Goal: Information Seeking & Learning: Compare options

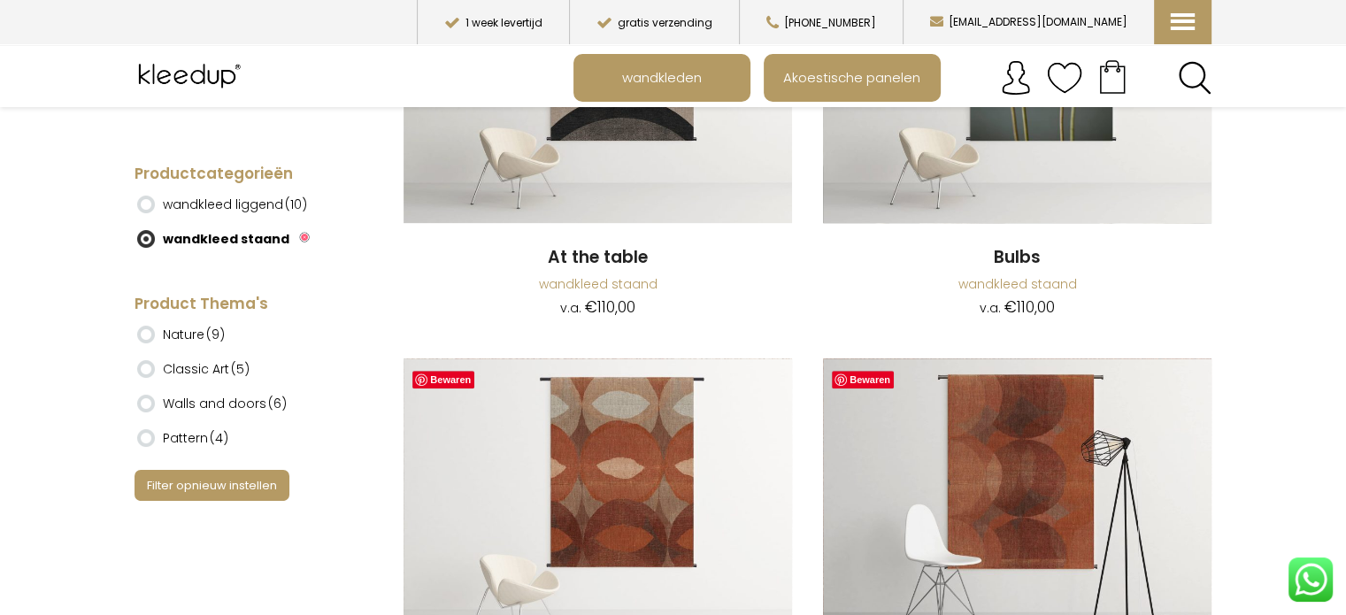
scroll to position [796, 0]
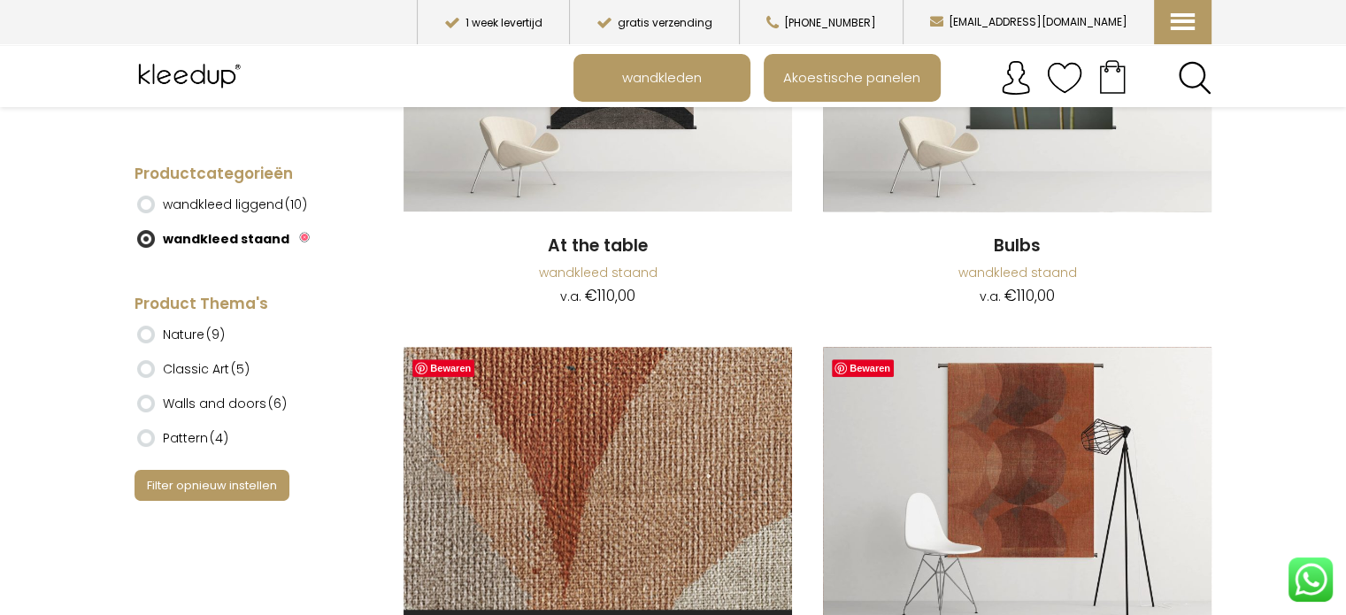
click at [602, 445] on img at bounding box center [597, 492] width 388 height 291
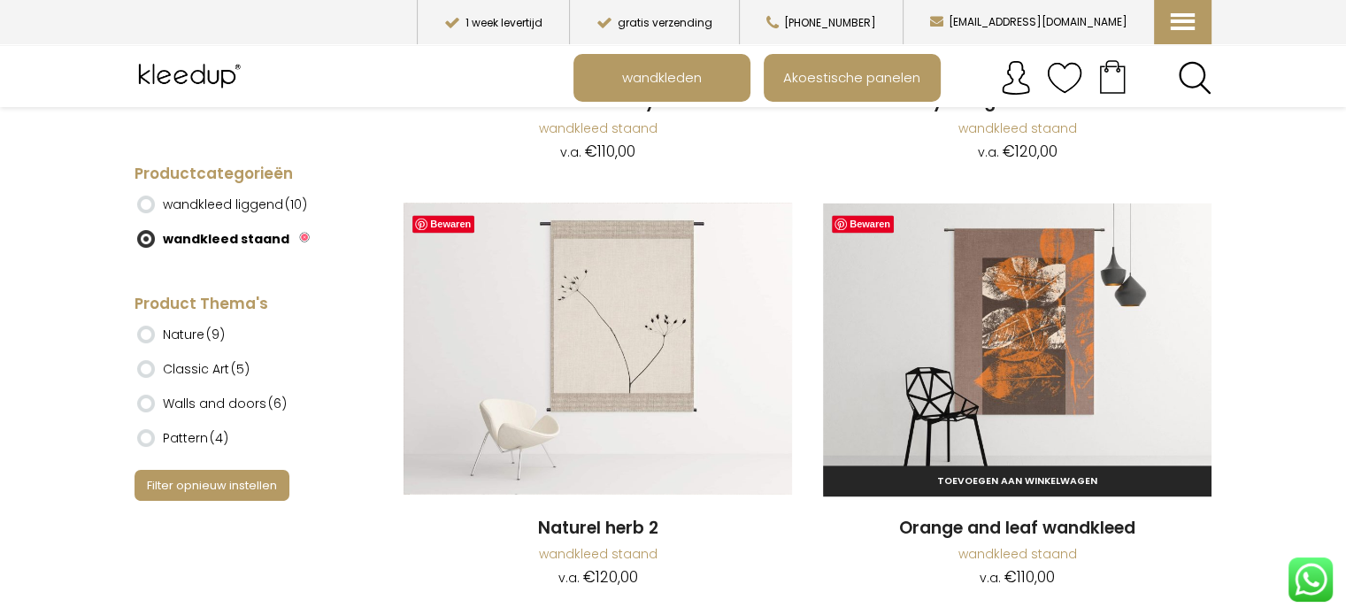
scroll to position [2562, 0]
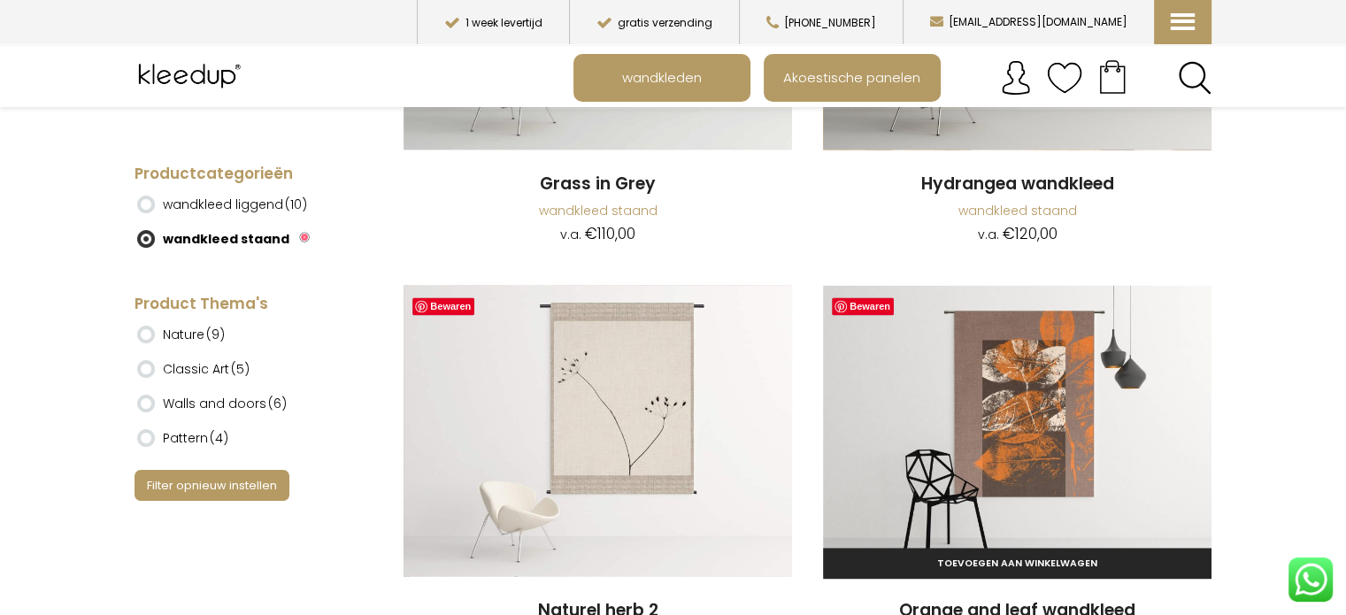
click at [1040, 416] on img at bounding box center [1017, 430] width 388 height 291
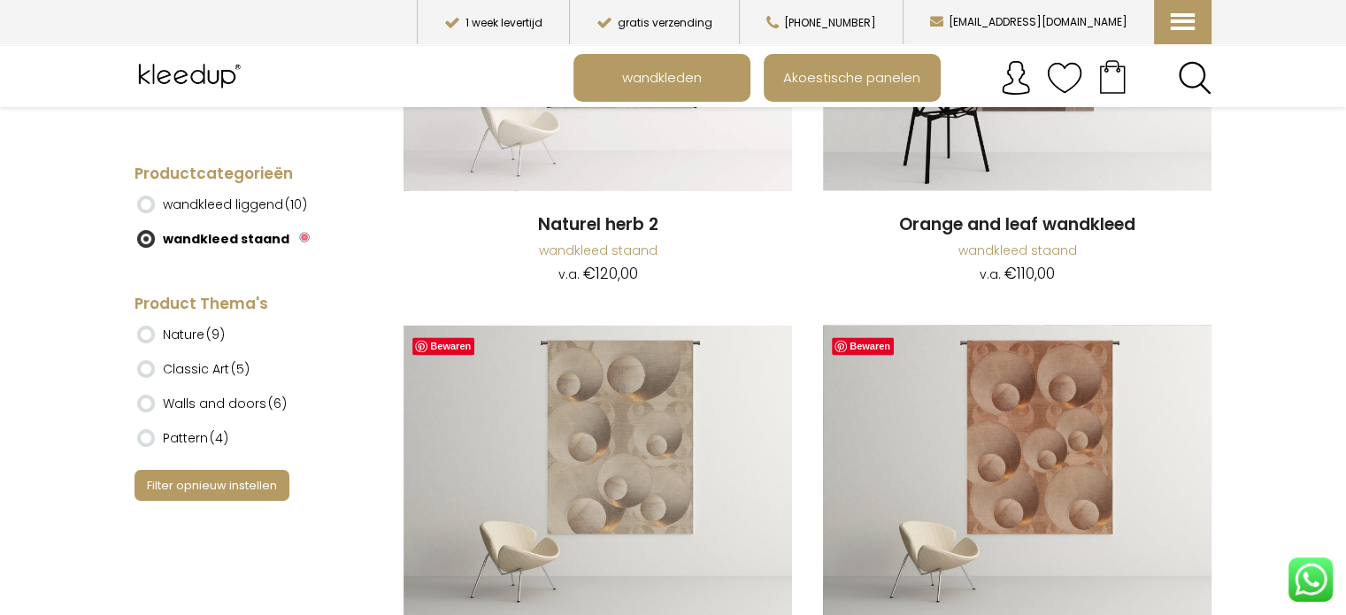
scroll to position [2989, 0]
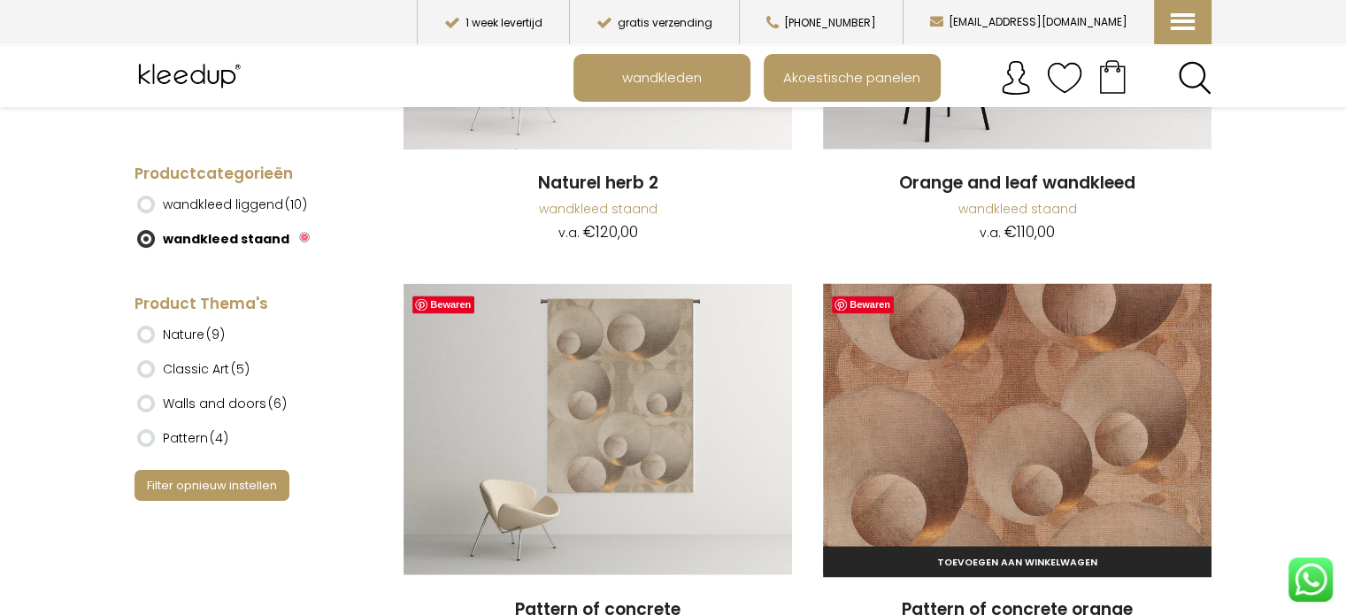
click at [1049, 438] on img at bounding box center [1017, 428] width 388 height 291
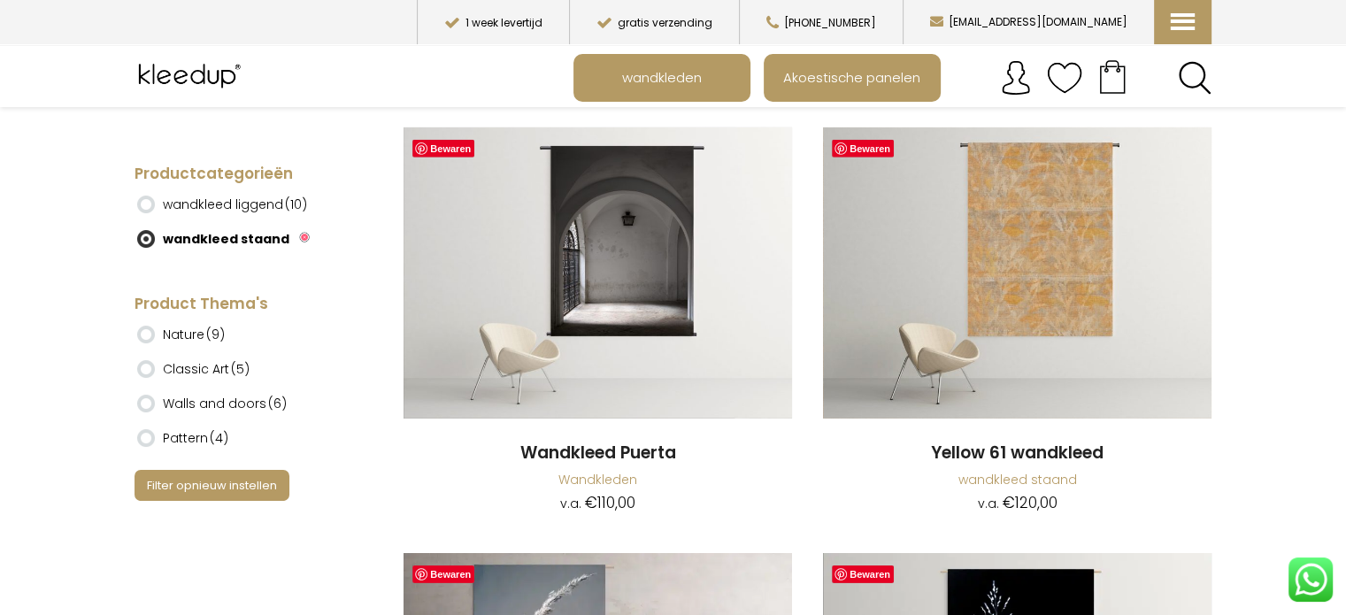
scroll to position [5625, 0]
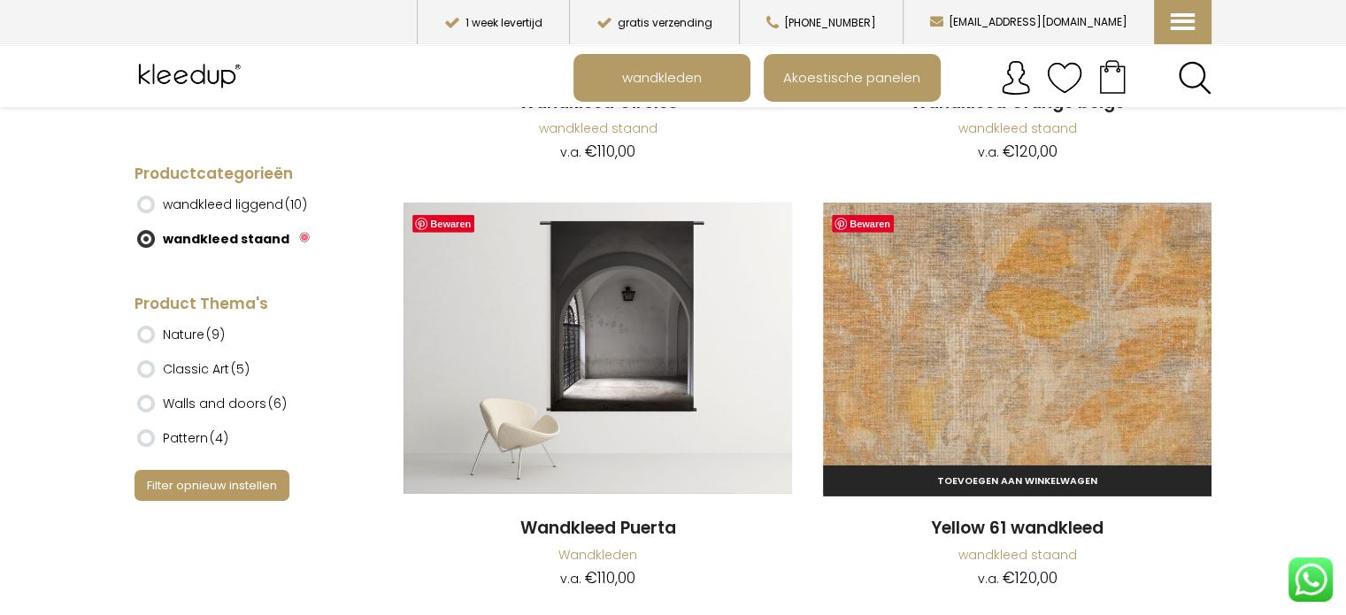
click at [1065, 332] on img at bounding box center [1017, 348] width 388 height 291
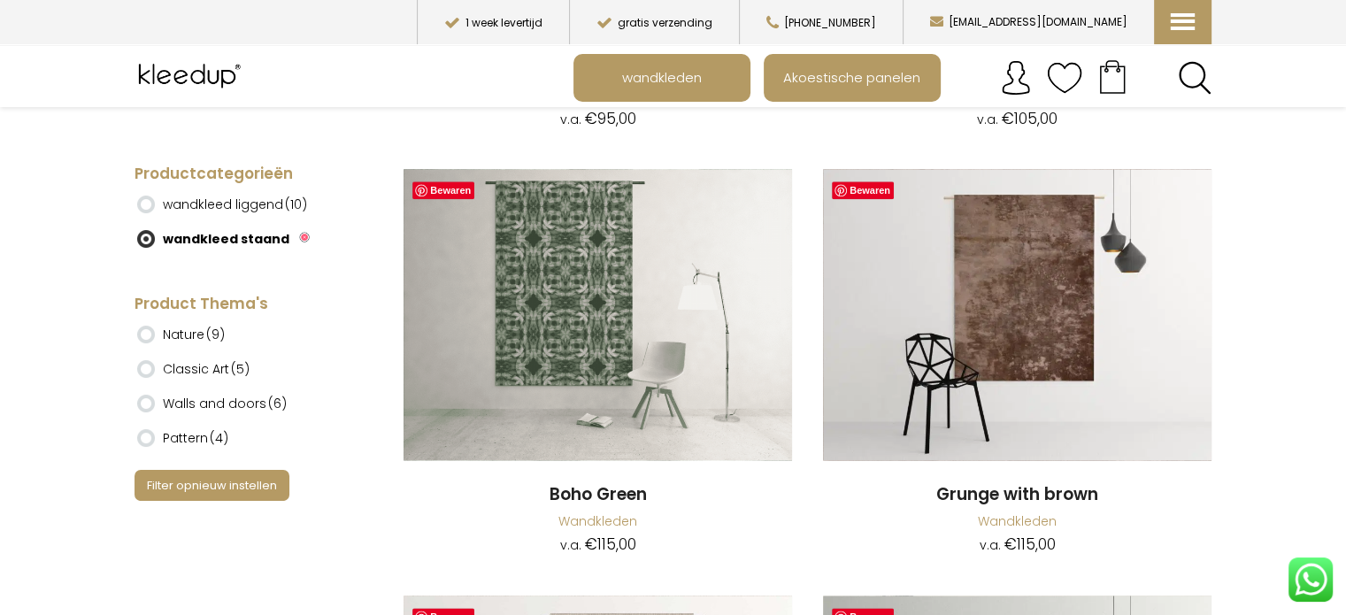
scroll to position [8596, 0]
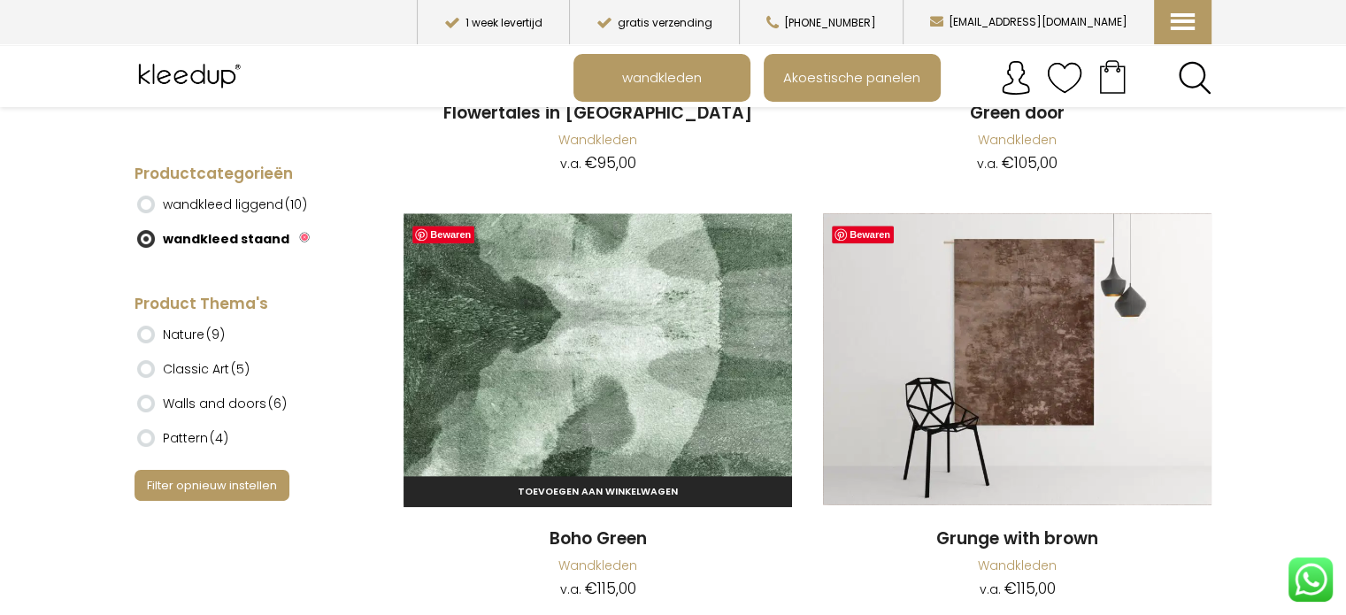
click at [500, 385] on img at bounding box center [597, 358] width 388 height 291
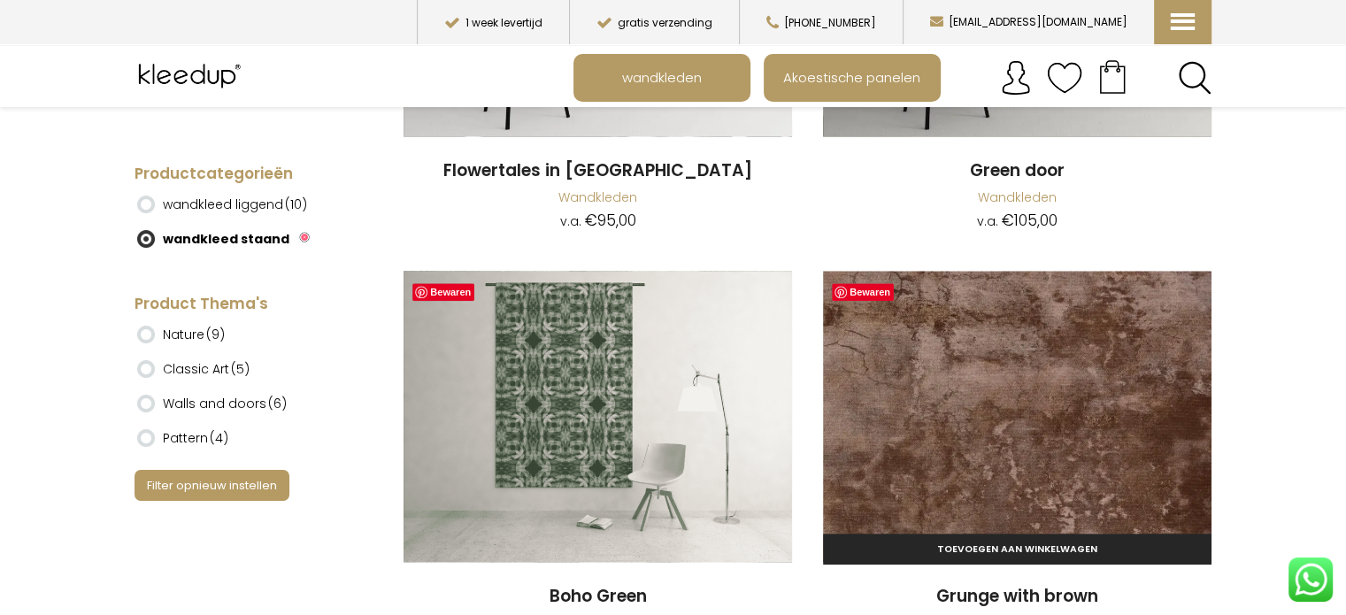
click at [1025, 419] on img at bounding box center [1017, 416] width 388 height 291
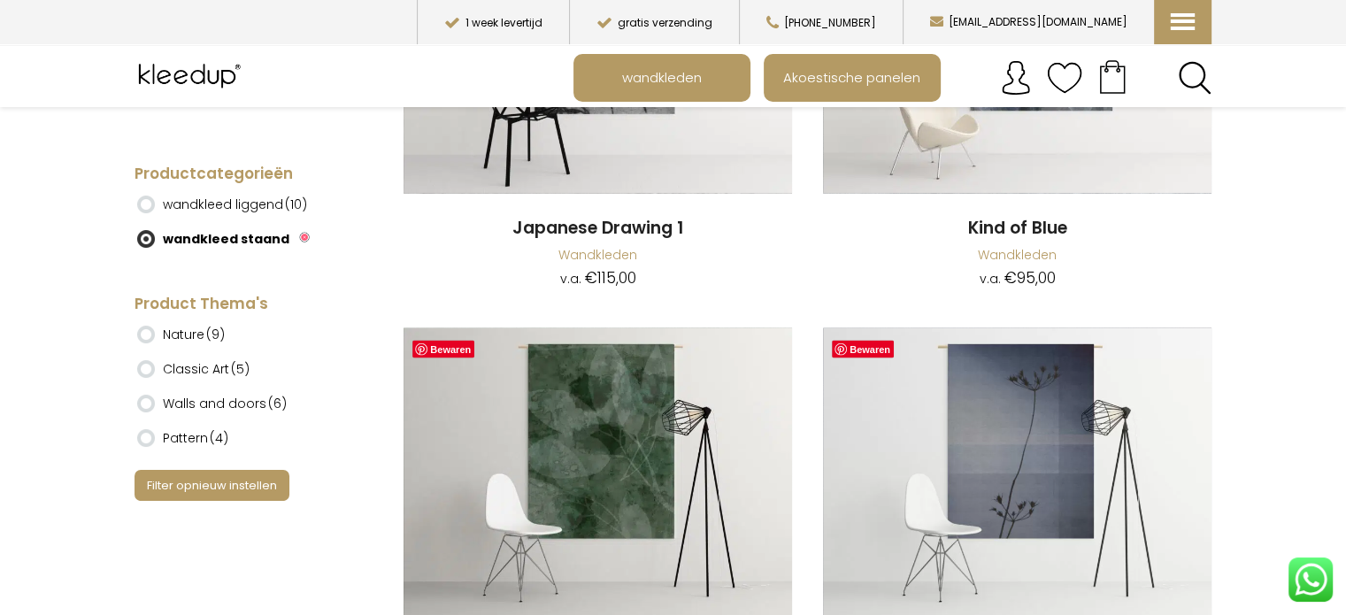
scroll to position [10251, 0]
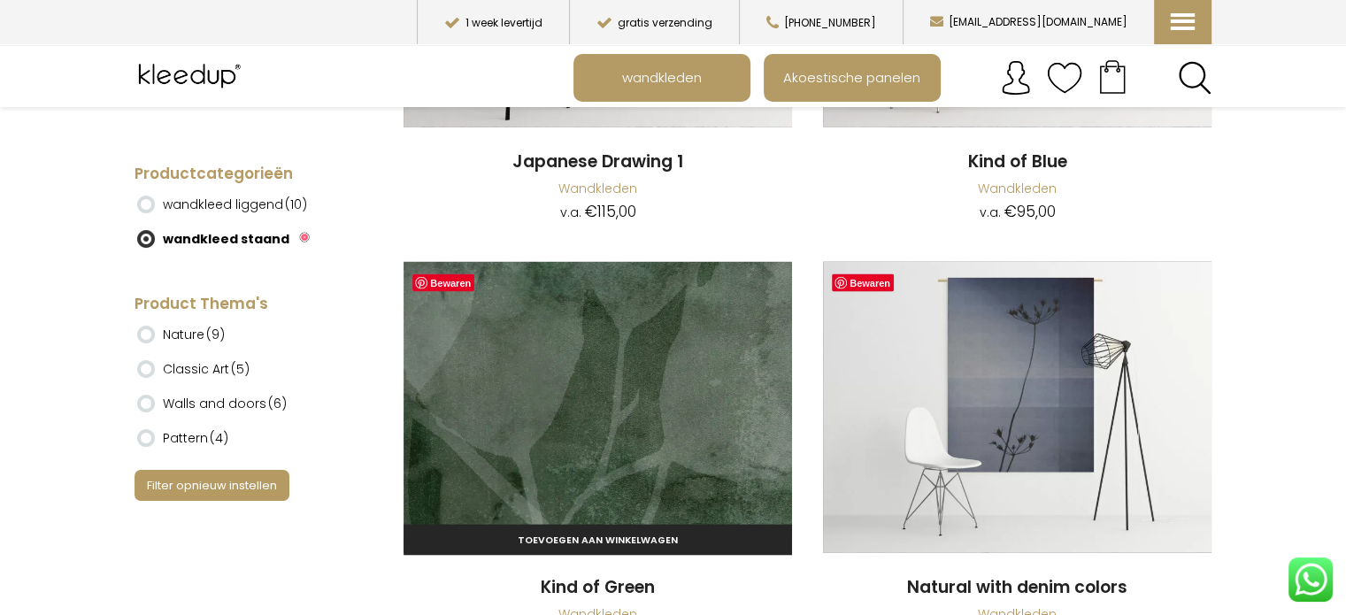
click at [571, 434] on img at bounding box center [597, 407] width 388 height 291
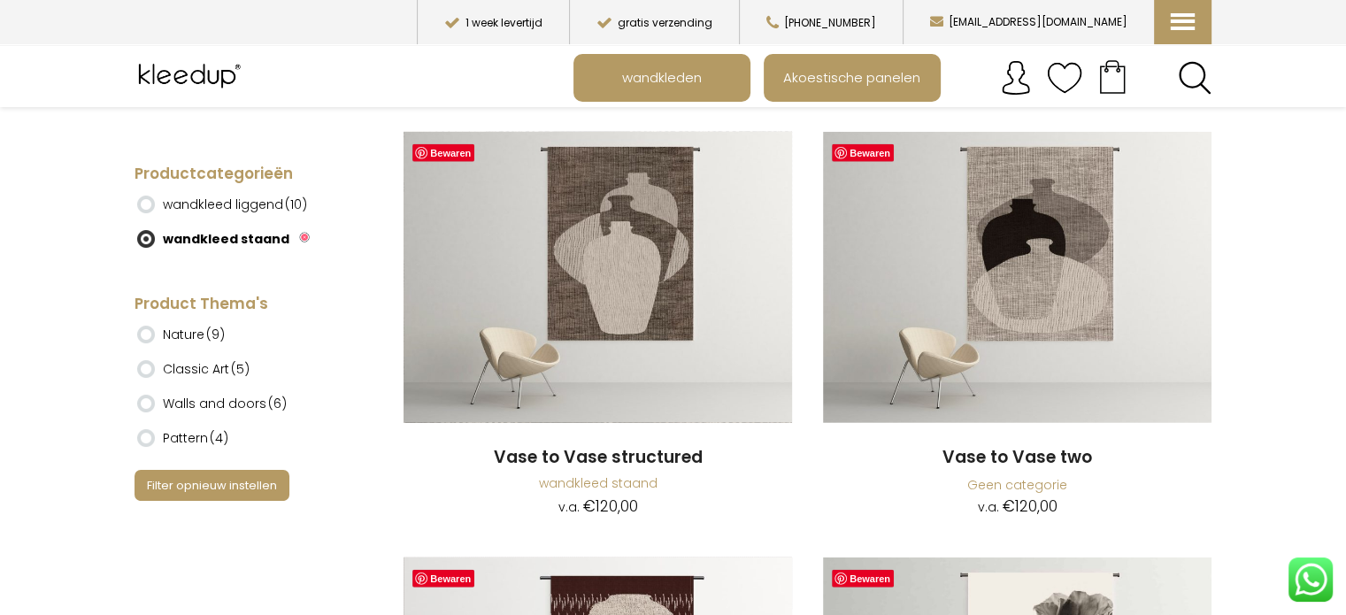
scroll to position [4342, 0]
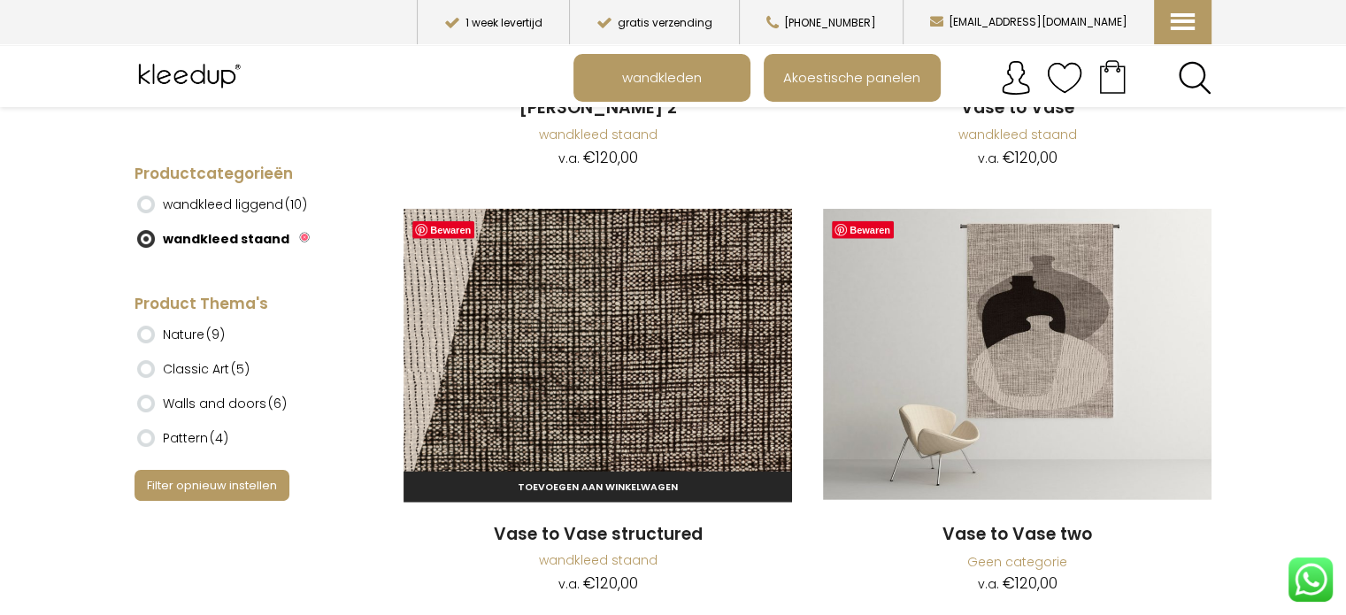
click at [665, 370] on img at bounding box center [597, 354] width 388 height 291
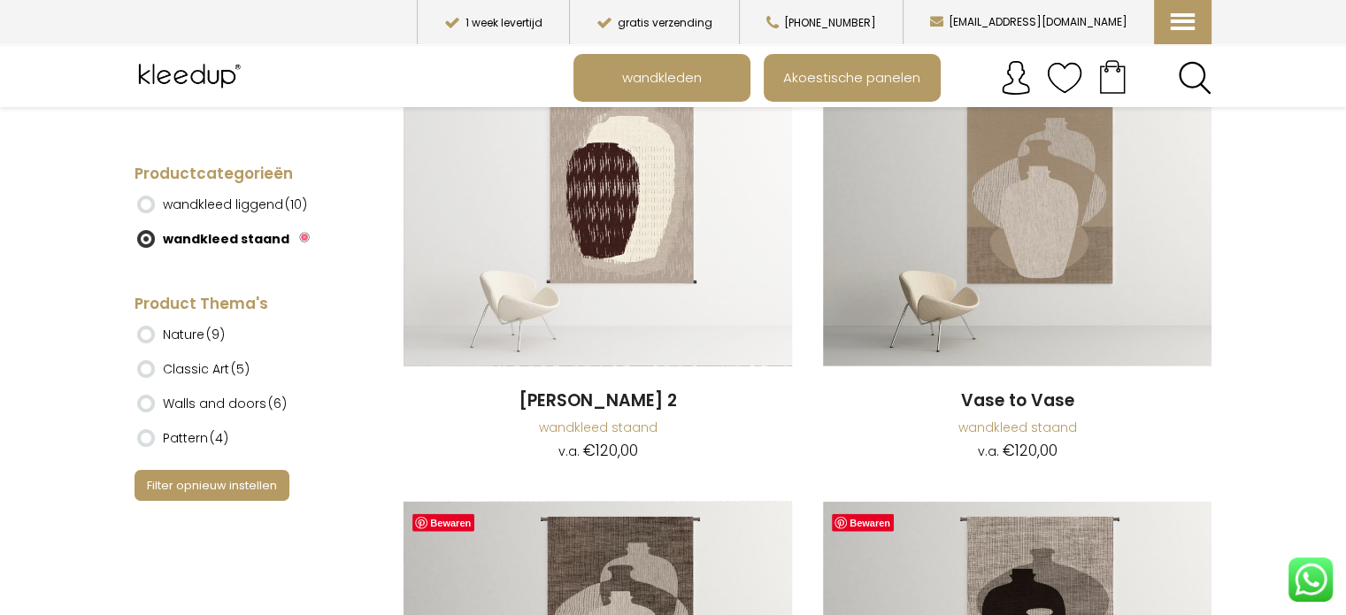
scroll to position [3960, 0]
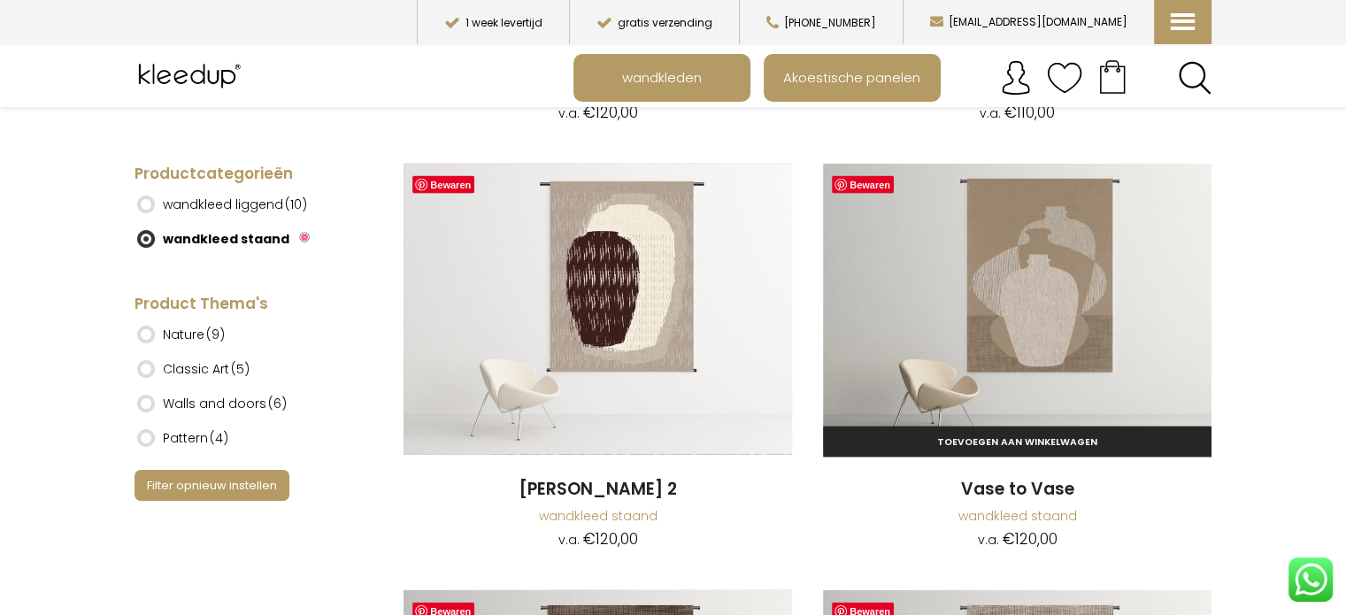
click at [1079, 299] on img at bounding box center [1017, 309] width 388 height 291
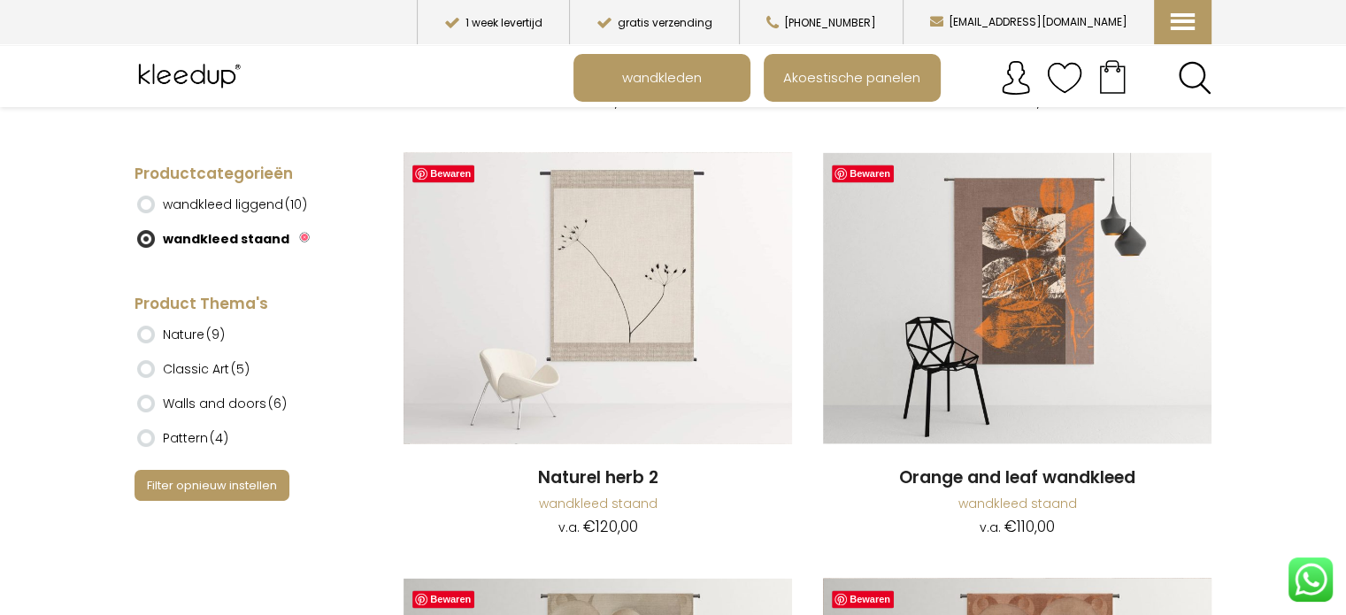
scroll to position [2610, 0]
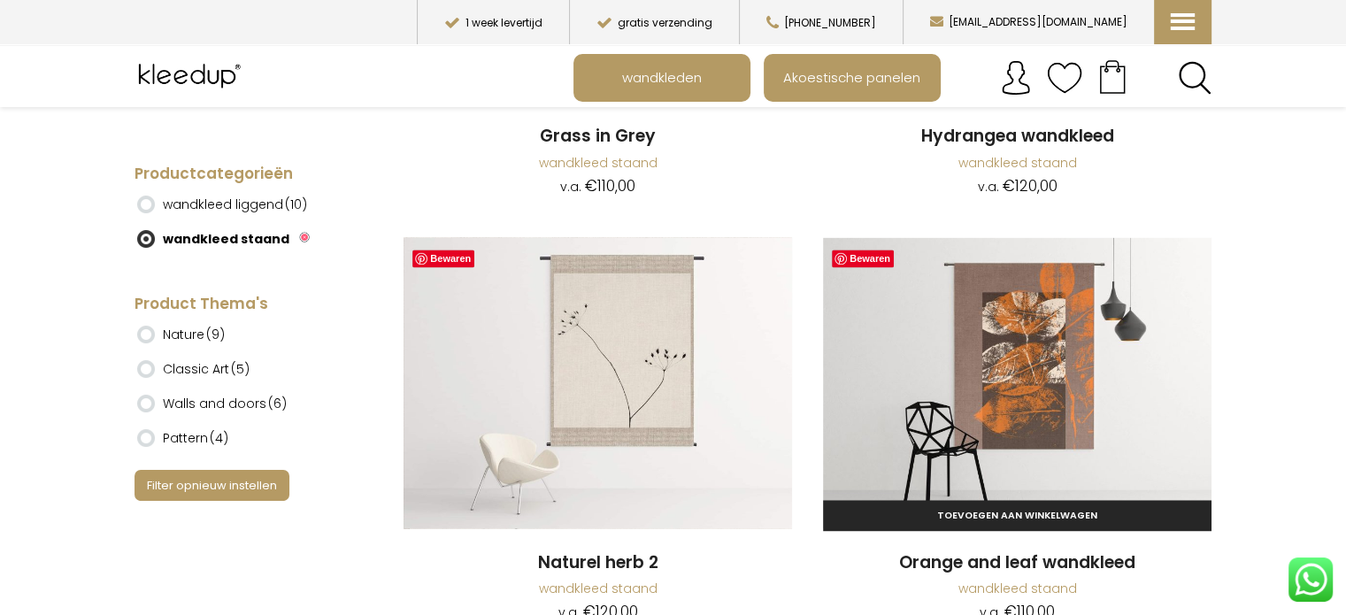
click at [1043, 402] on img at bounding box center [1017, 382] width 388 height 291
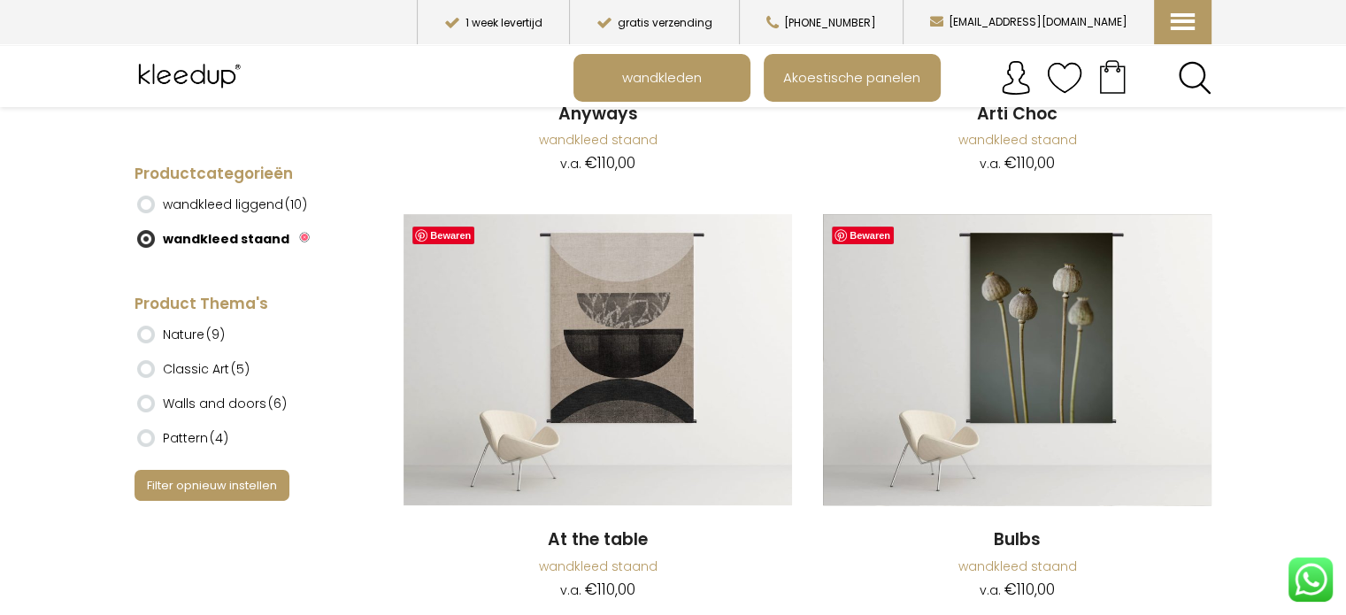
scroll to position [471, 0]
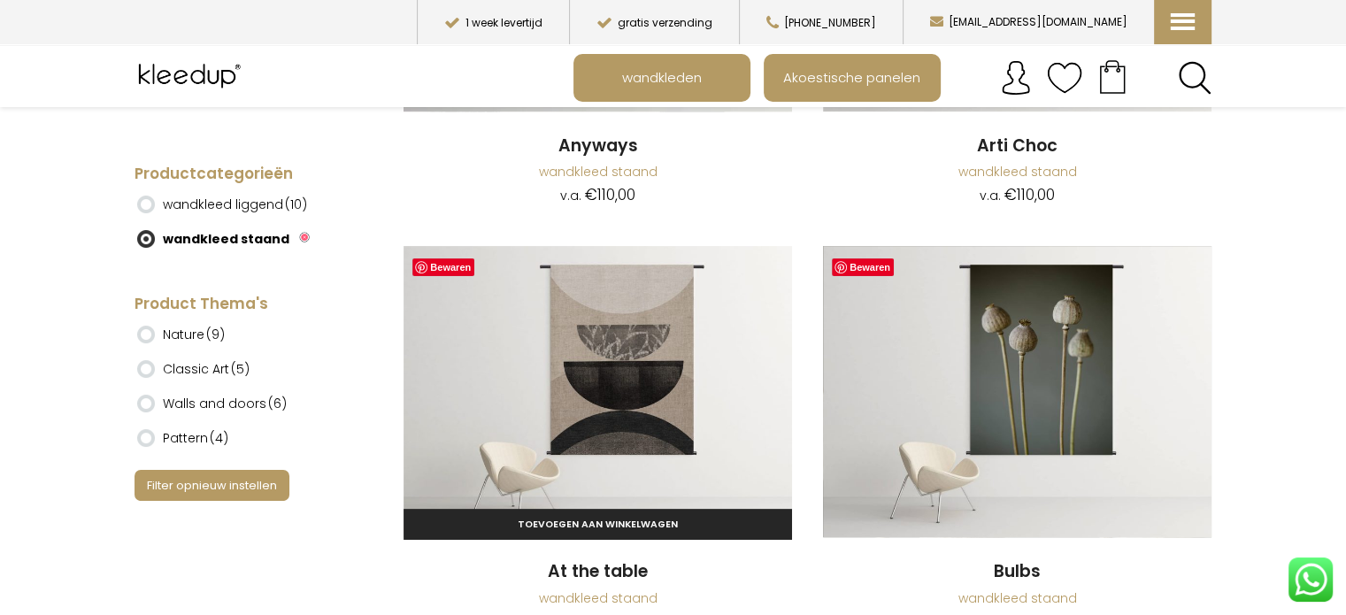
click at [638, 383] on img at bounding box center [597, 391] width 388 height 291
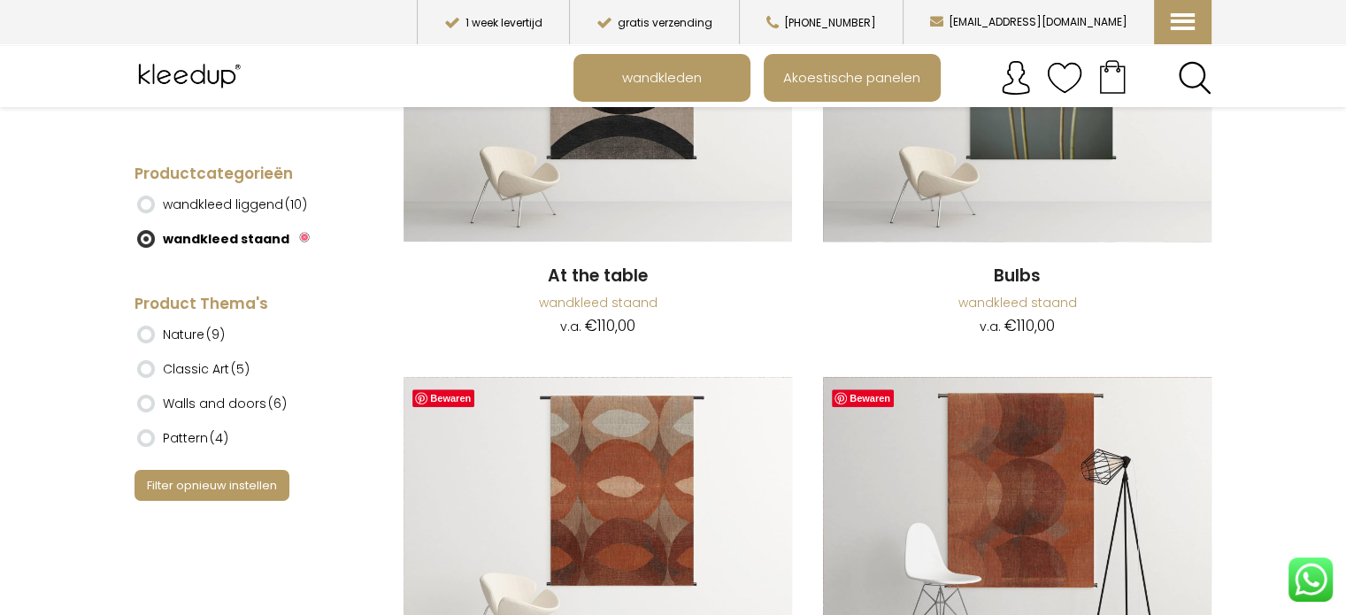
scroll to position [885, 0]
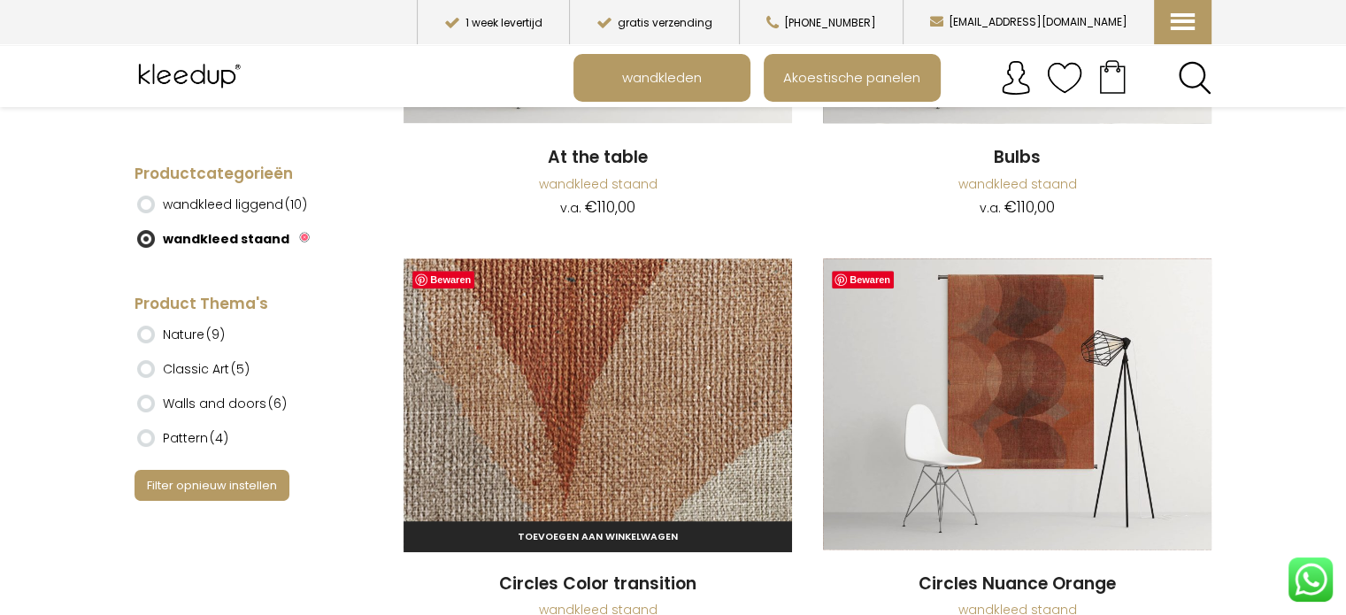
click at [559, 410] on img at bounding box center [597, 403] width 388 height 291
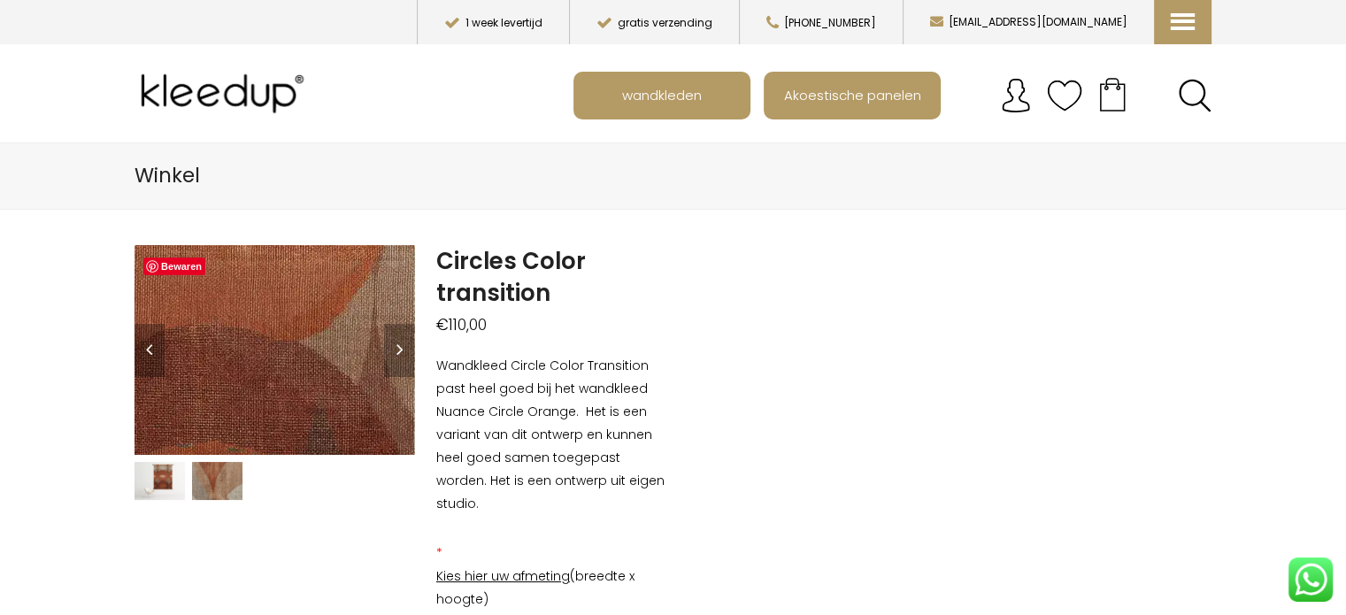
click at [311, 349] on img at bounding box center [96, 349] width 1769 height 1327
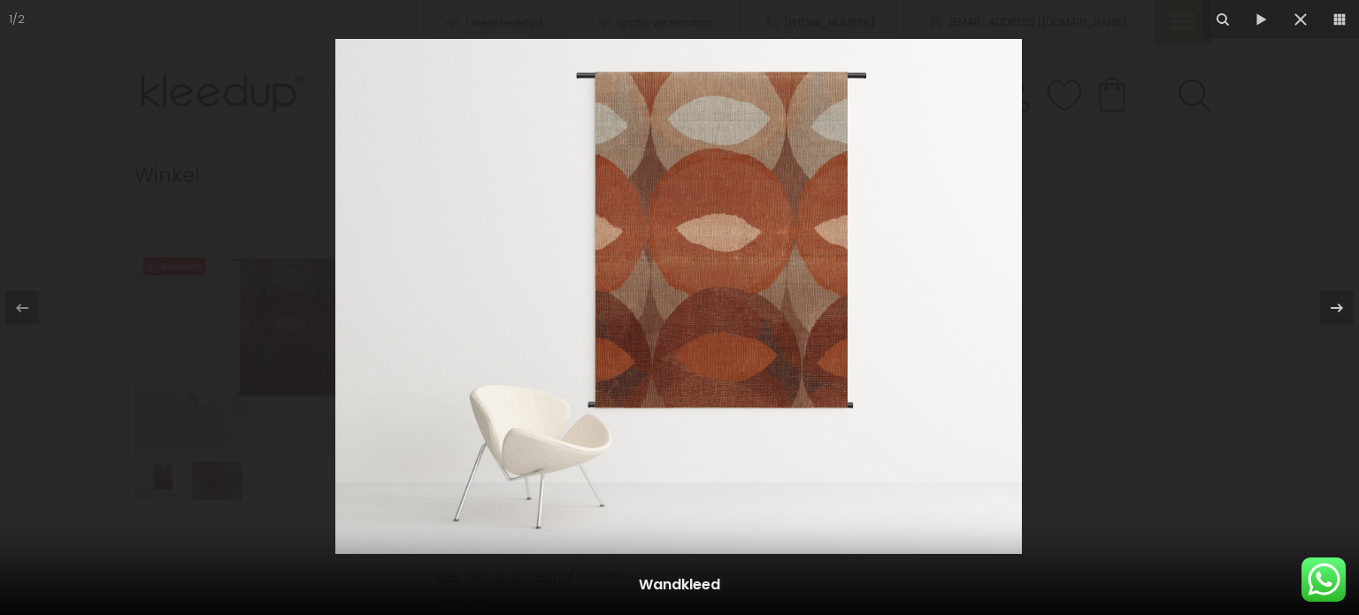
click at [809, 304] on img at bounding box center [678, 296] width 686 height 515
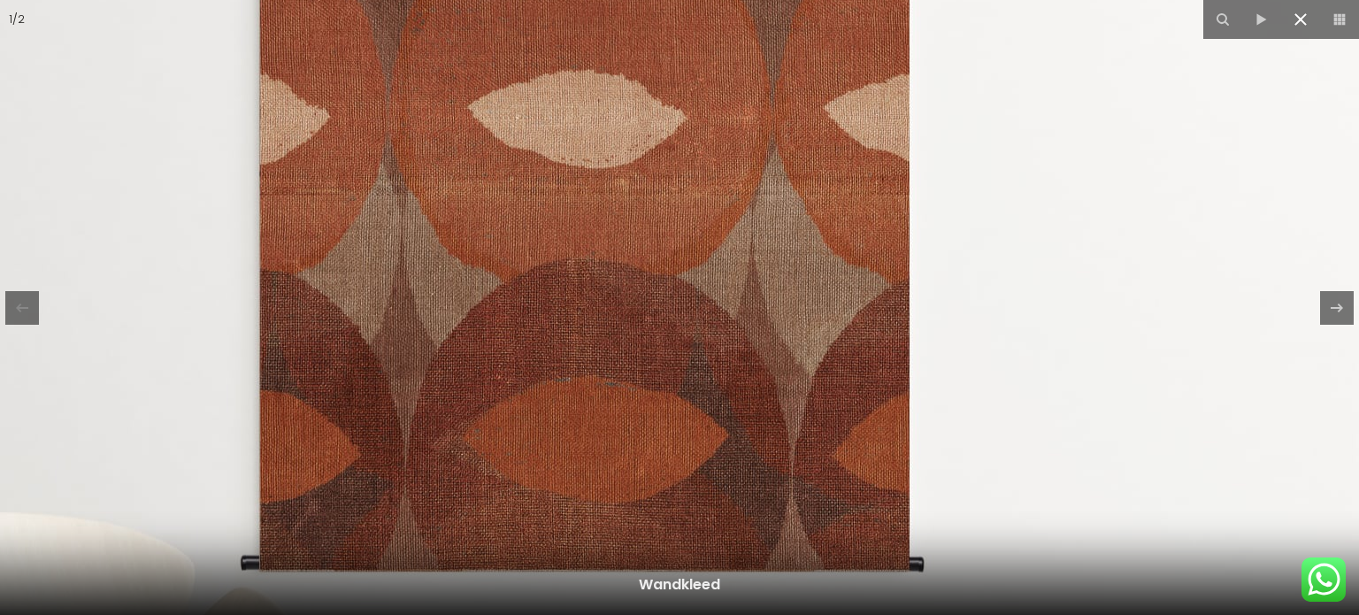
click at [1303, 26] on icon at bounding box center [1300, 19] width 21 height 21
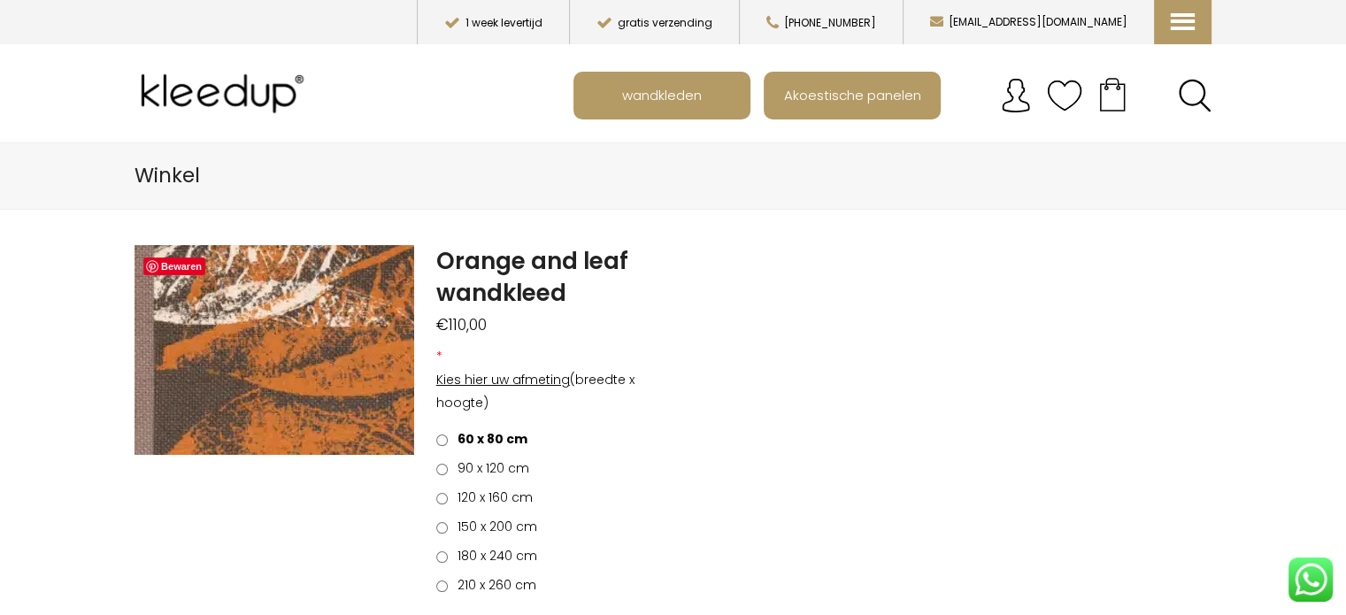
click at [263, 353] on img at bounding box center [357, 324] width 2265 height 1698
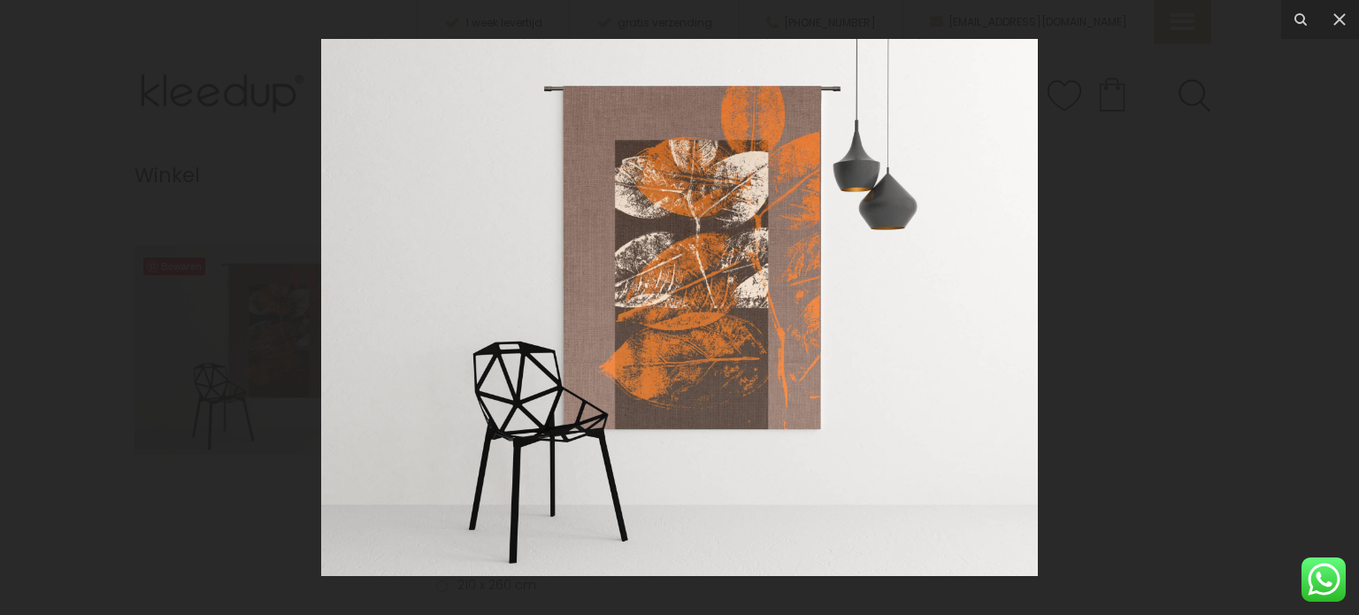
click at [734, 378] on img at bounding box center [679, 307] width 717 height 537
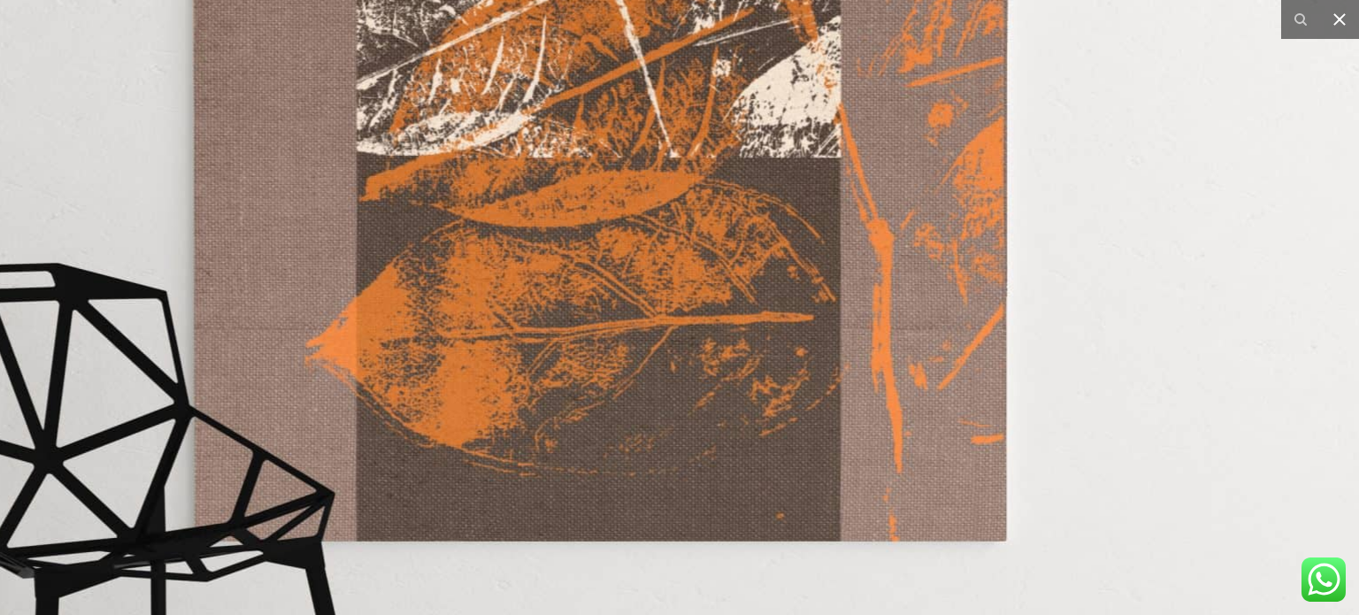
click at [1345, 19] on icon at bounding box center [1339, 19] width 21 height 21
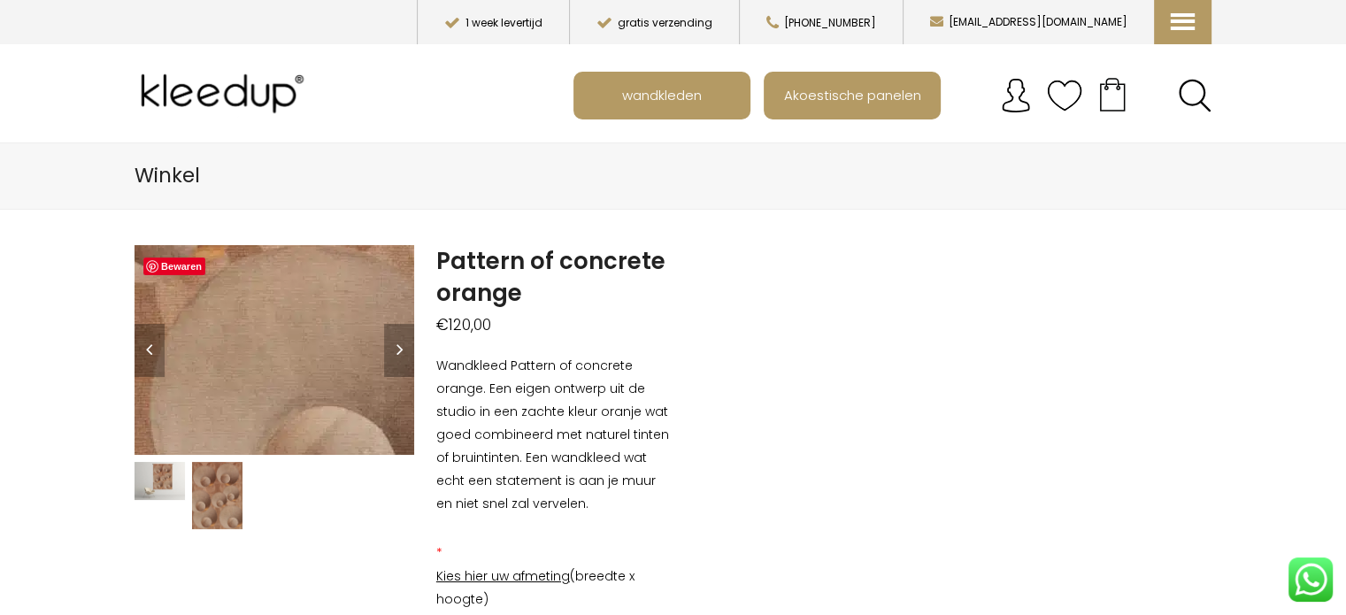
click at [322, 364] on img at bounding box center [25, 274] width 1769 height 1327
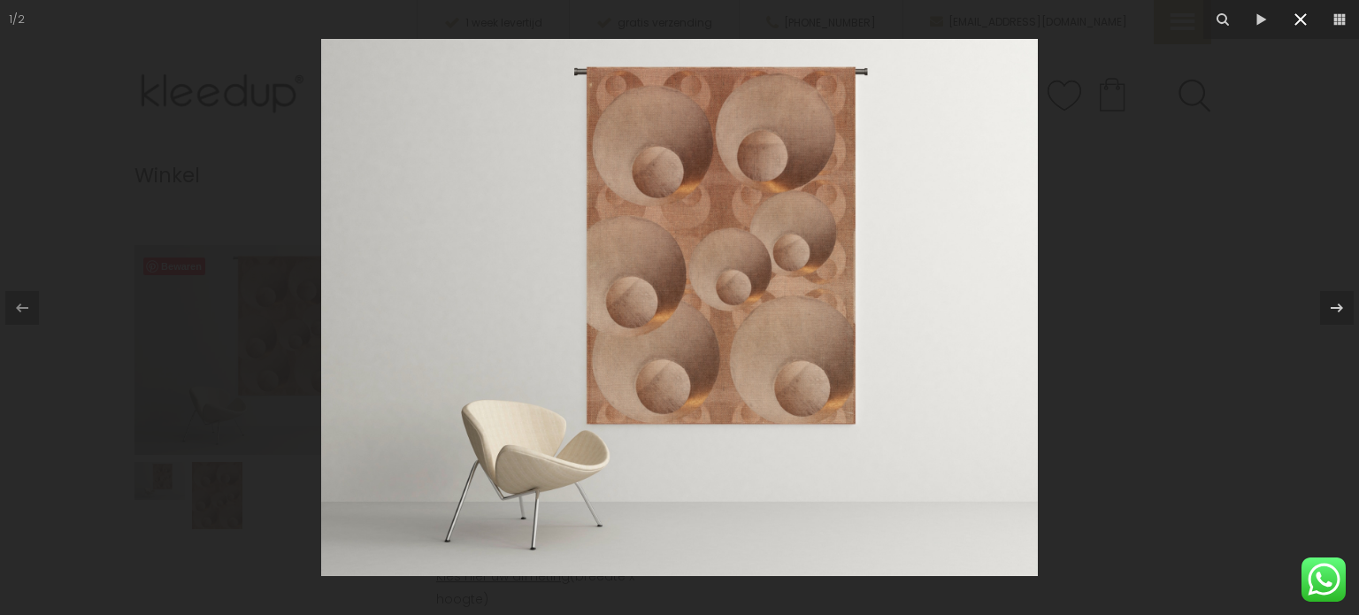
click at [1300, 23] on icon at bounding box center [1300, 19] width 21 height 21
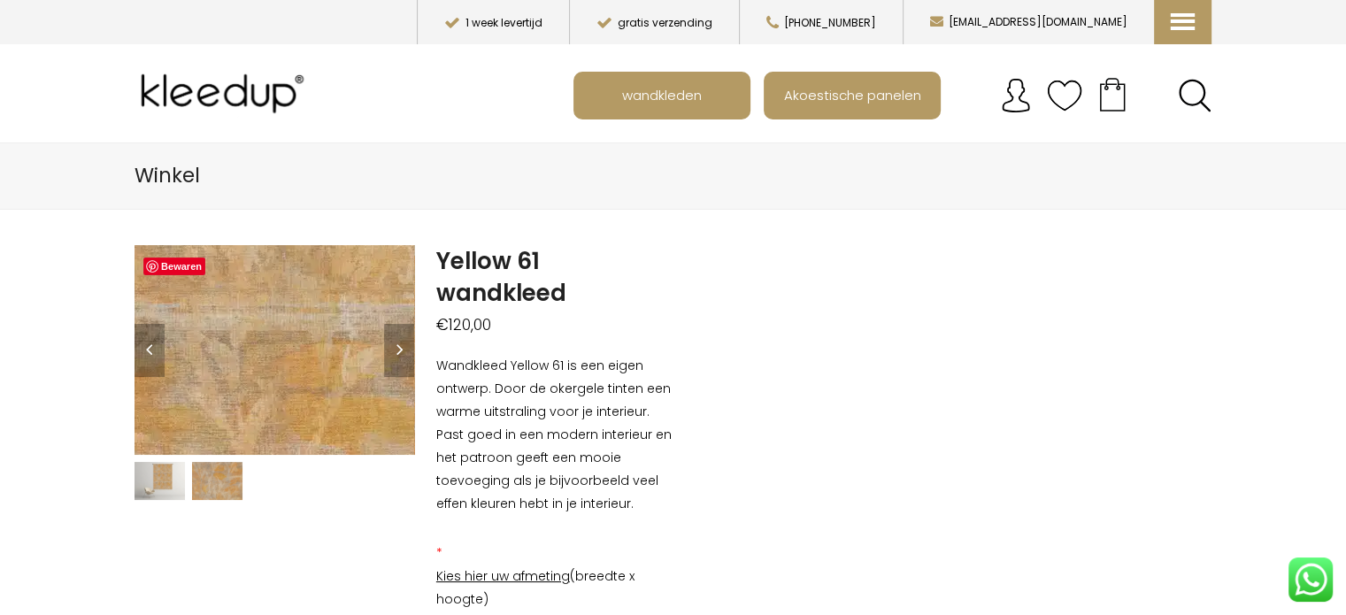
click at [323, 360] on img at bounding box center [16, 292] width 1769 height 1327
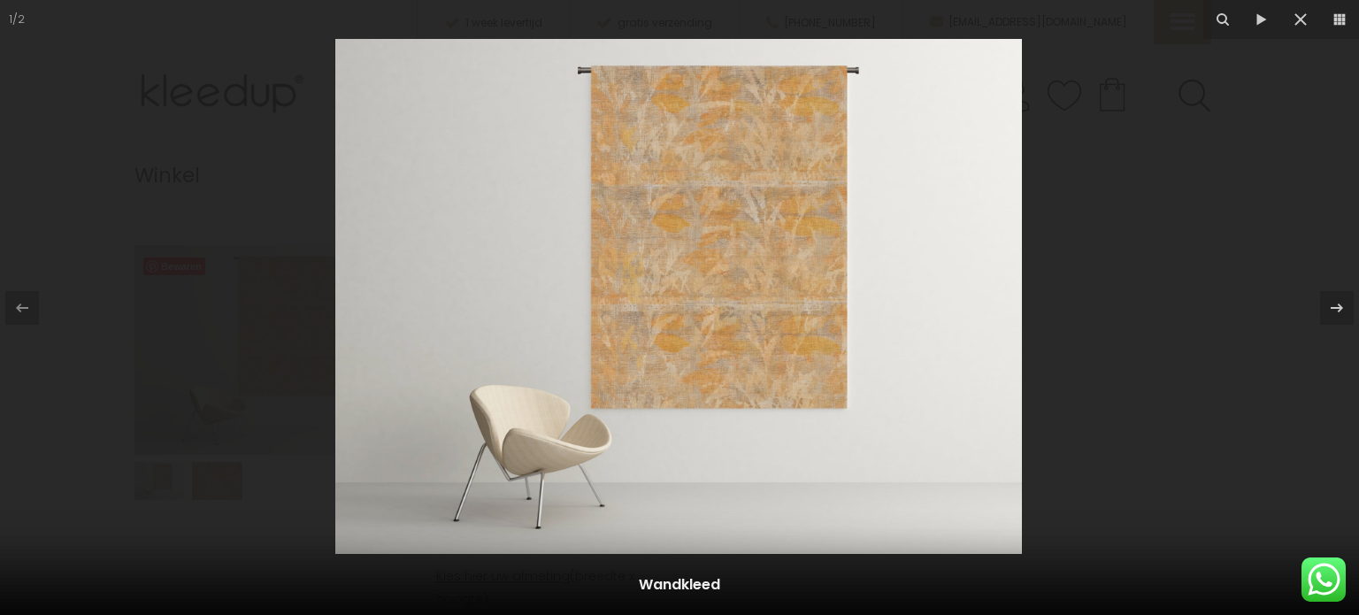
click at [793, 301] on img at bounding box center [678, 296] width 686 height 515
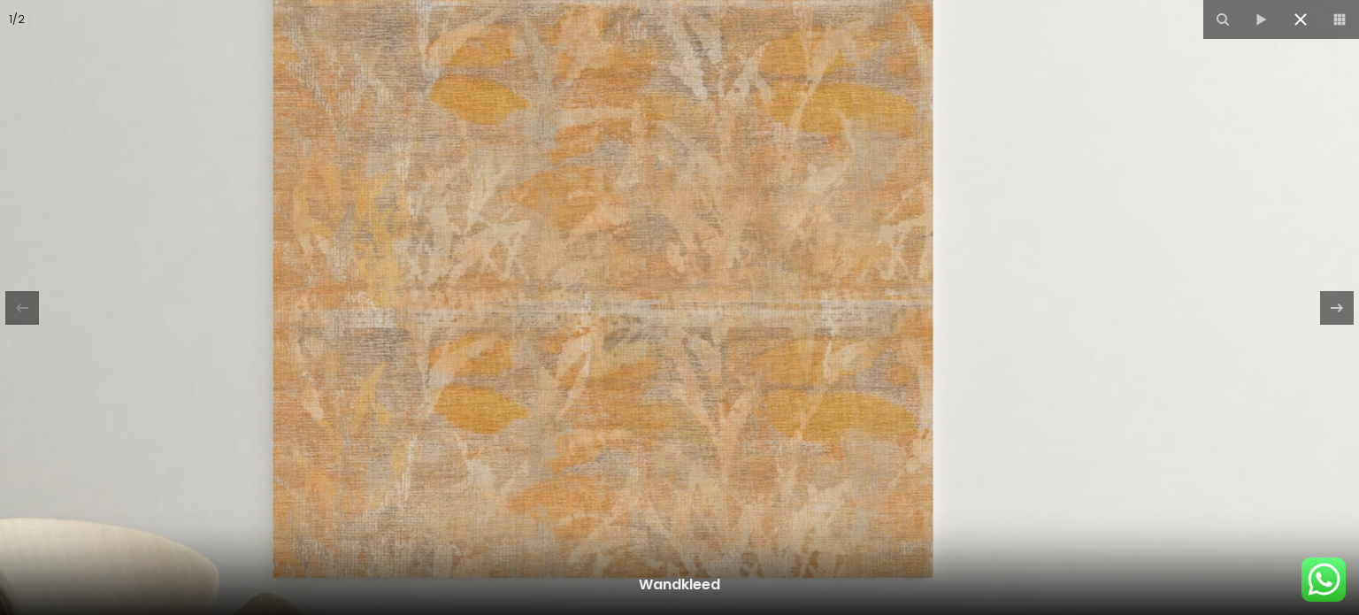
click at [1302, 21] on icon at bounding box center [1300, 19] width 21 height 21
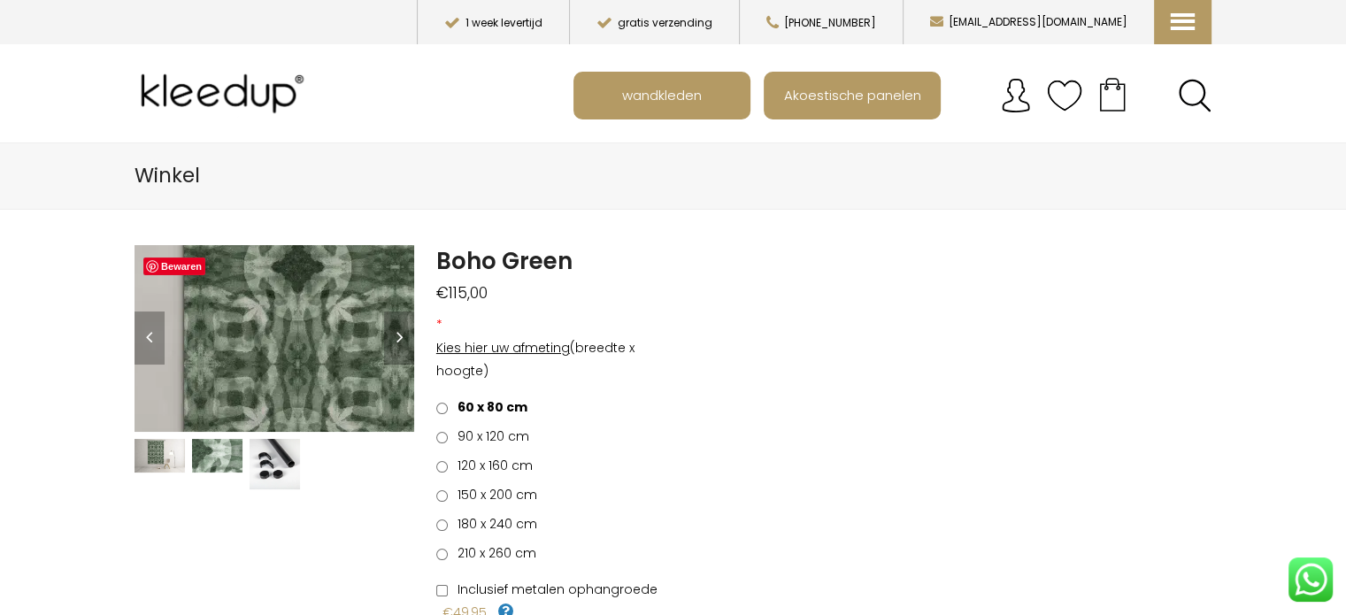
click at [219, 347] on img at bounding box center [493, 304] width 1327 height 885
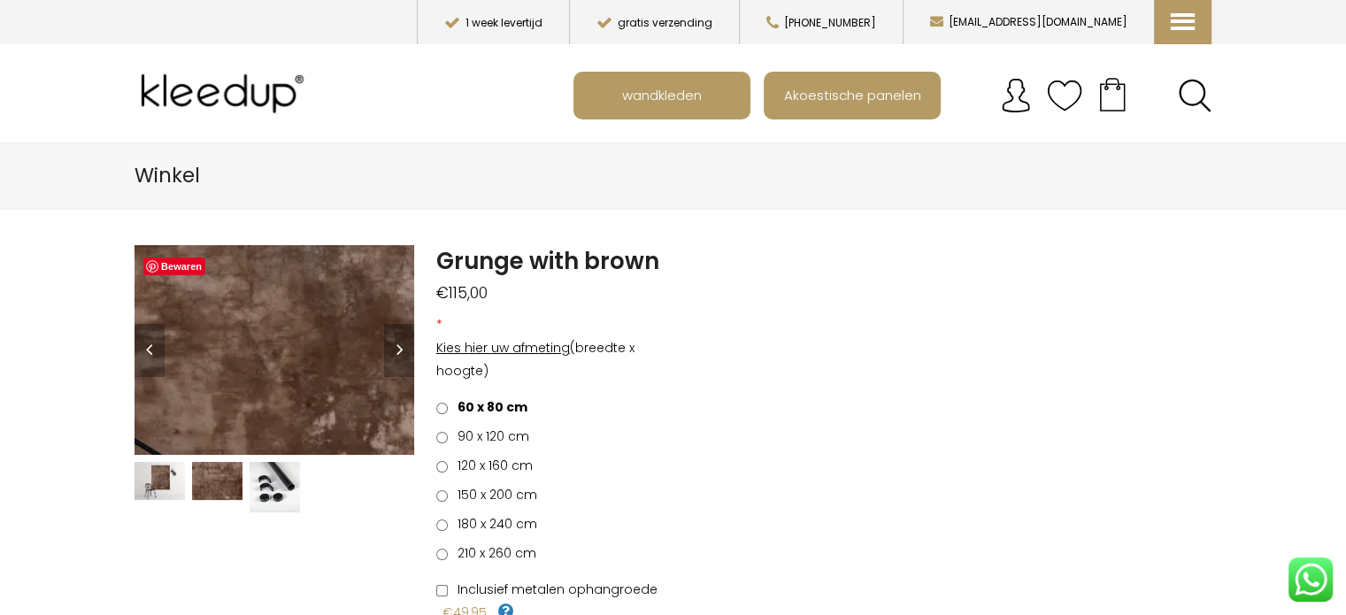
click at [261, 378] on img at bounding box center [351, 199] width 1769 height 1327
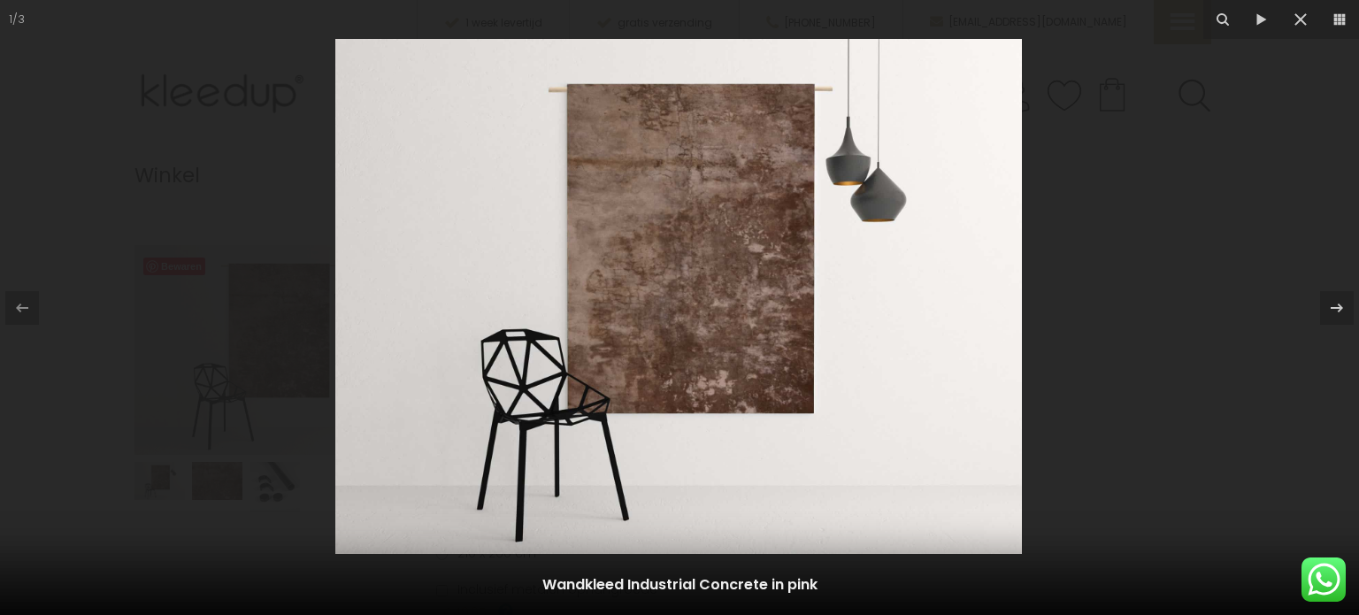
click at [735, 311] on img at bounding box center [678, 296] width 686 height 515
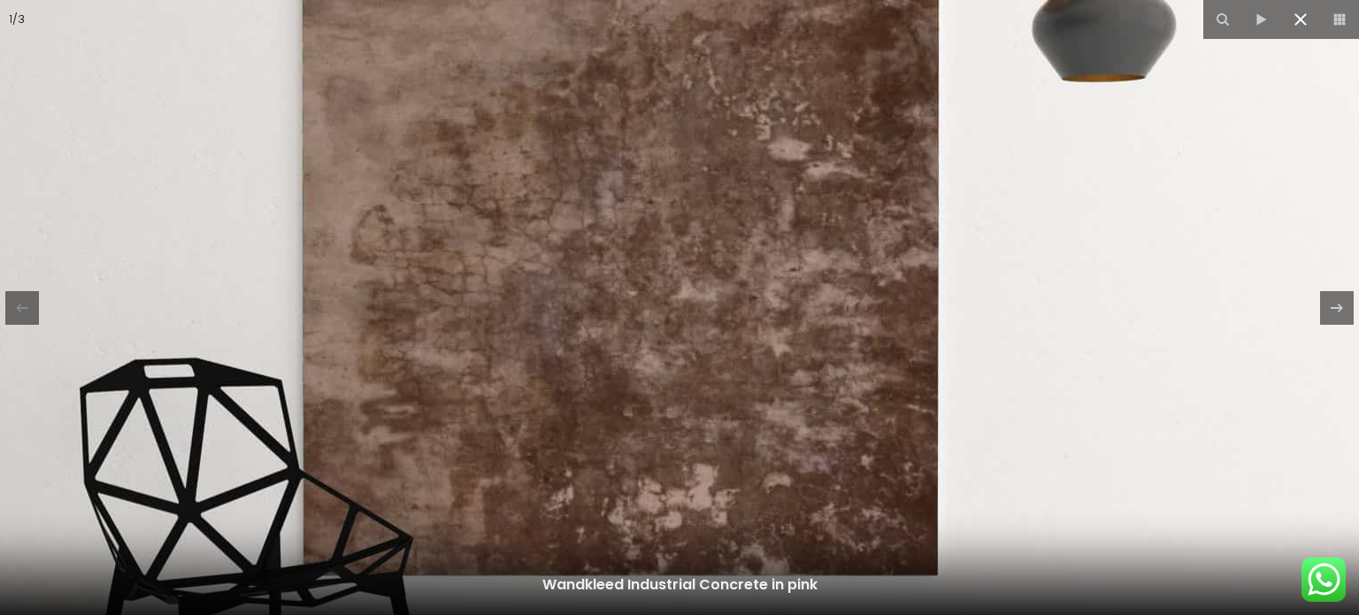
click at [1294, 24] on icon at bounding box center [1300, 19] width 21 height 21
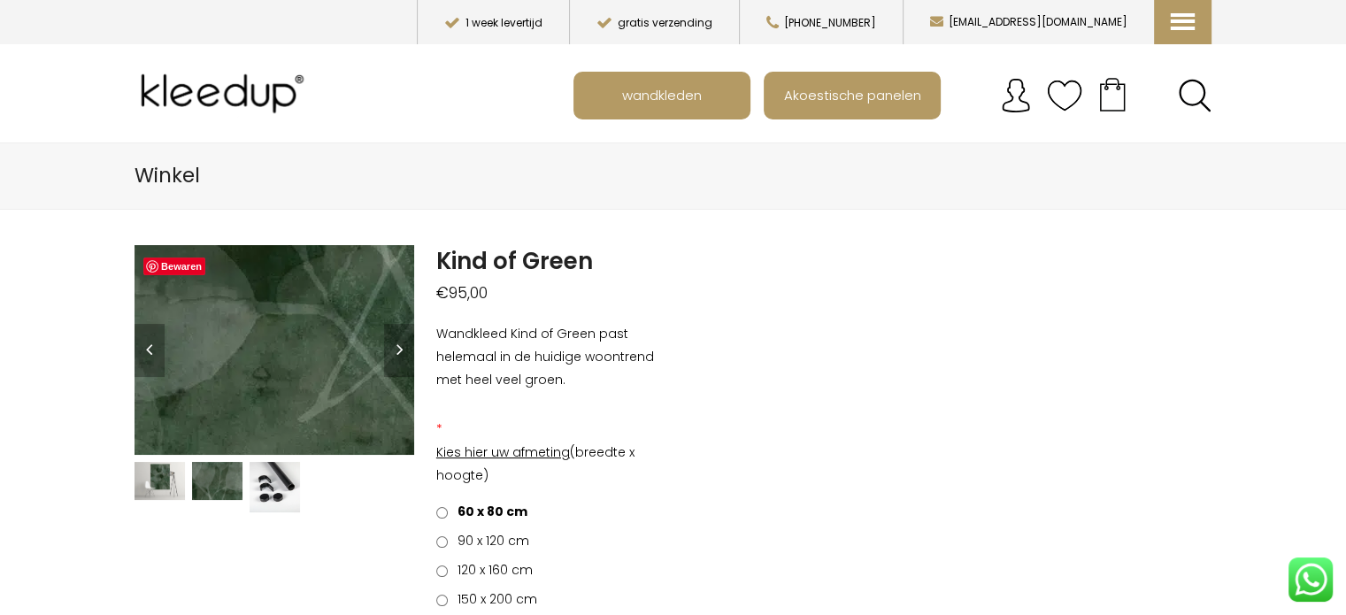
click at [288, 342] on img at bounding box center [199, 387] width 1769 height 1327
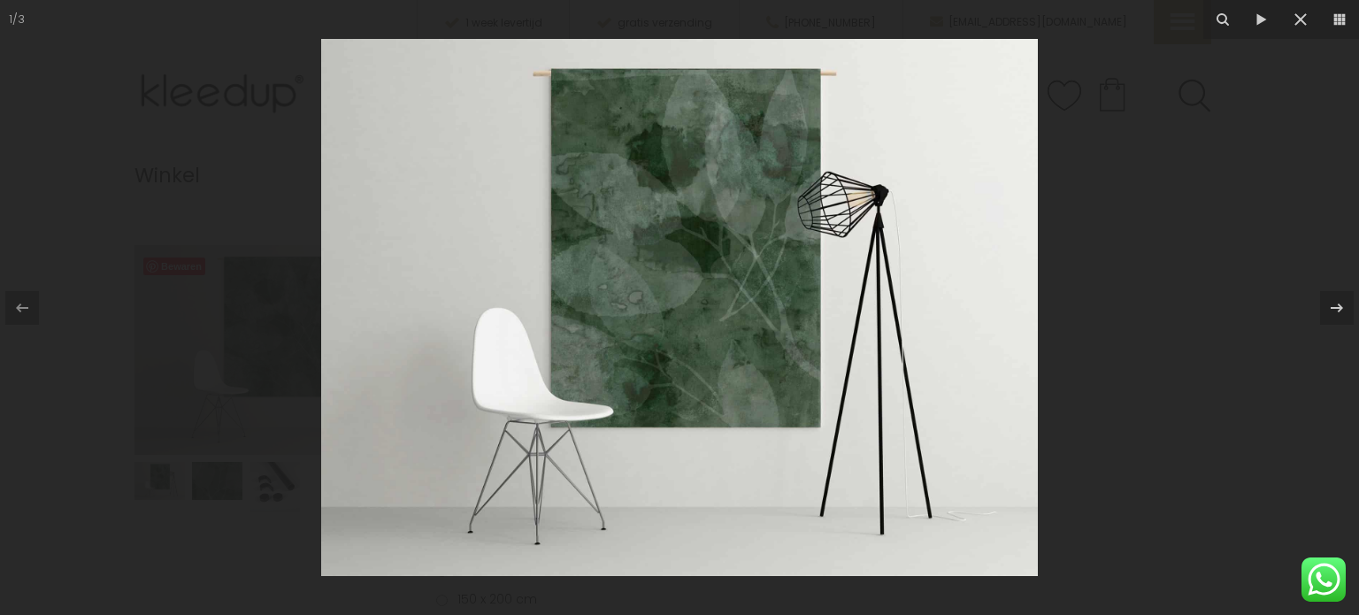
click at [683, 282] on img at bounding box center [679, 307] width 717 height 537
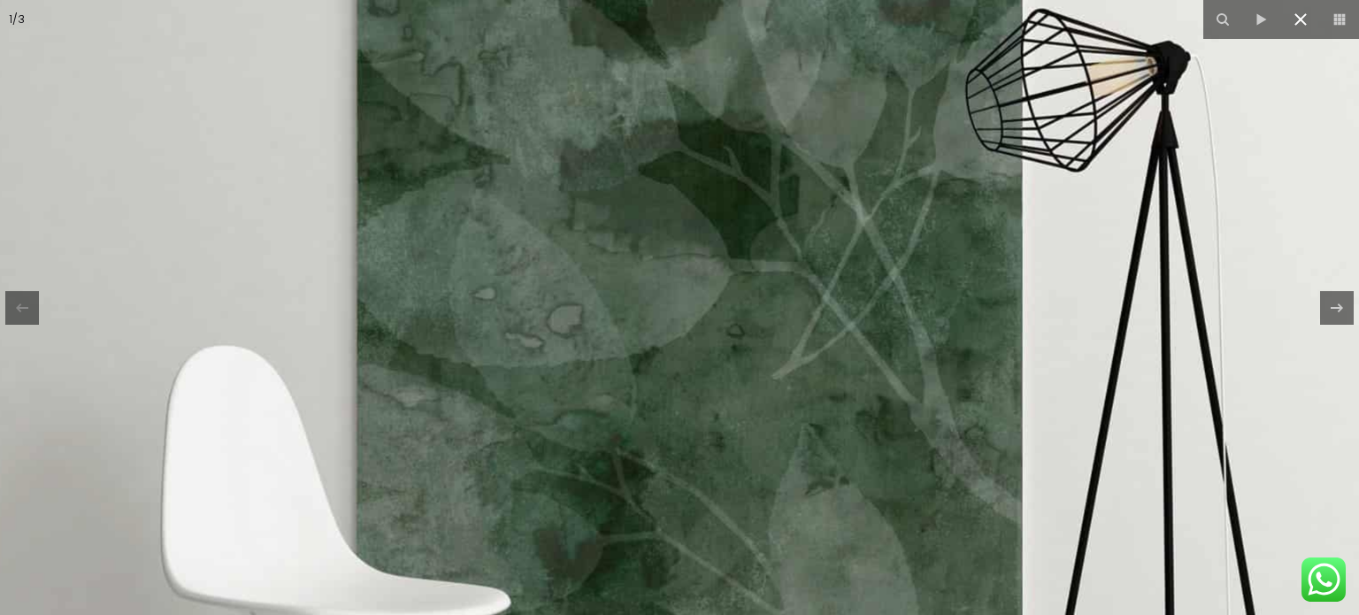
drag, startPoint x: 1295, startPoint y: 20, endPoint x: 1284, endPoint y: 20, distance: 11.5
click at [1296, 20] on icon at bounding box center [1300, 19] width 21 height 21
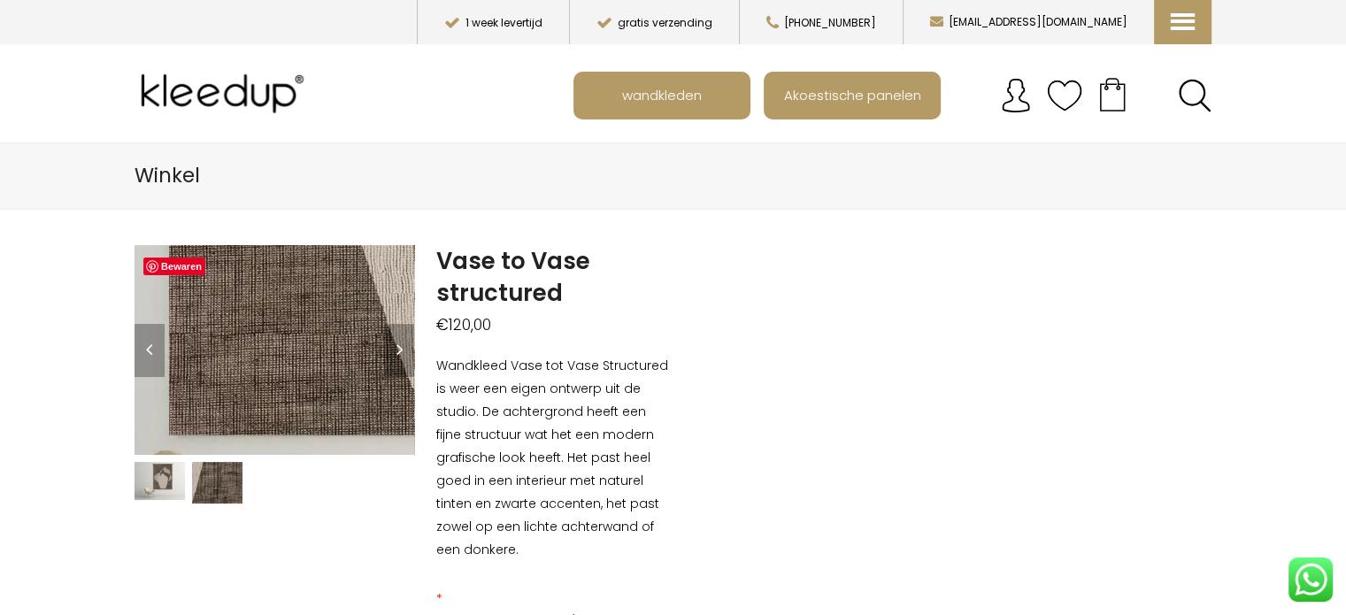
click at [252, 387] on img at bounding box center [397, 146] width 1769 height 1327
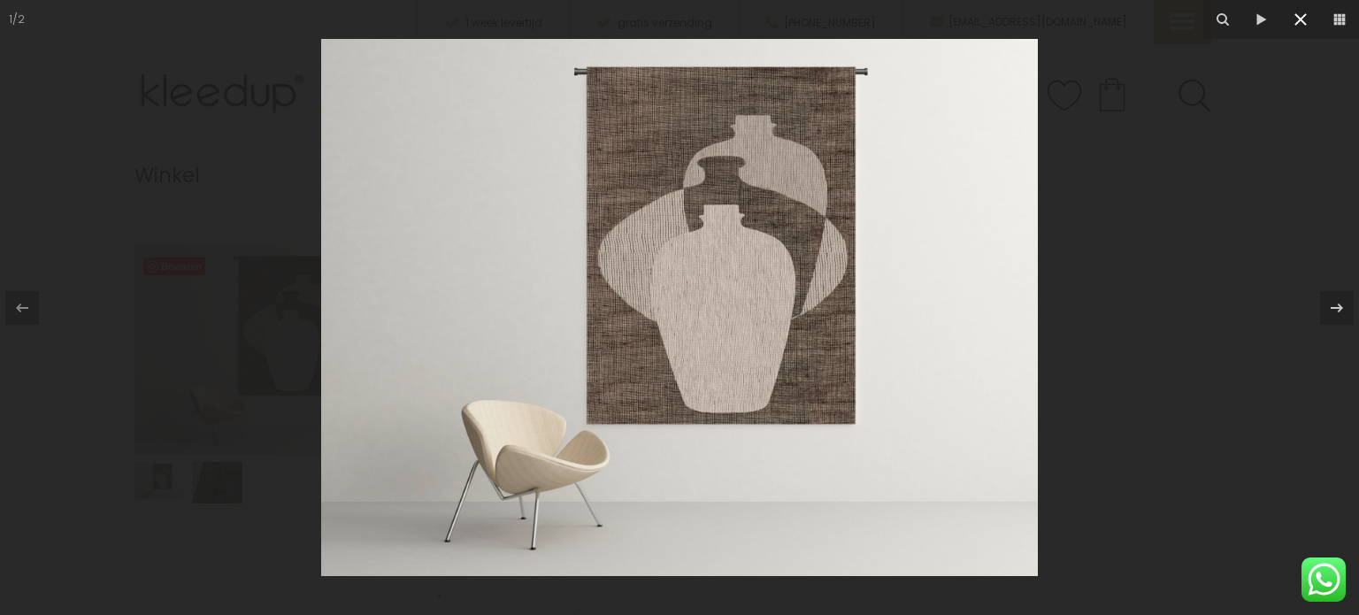
click at [1297, 17] on icon at bounding box center [1300, 19] width 12 height 12
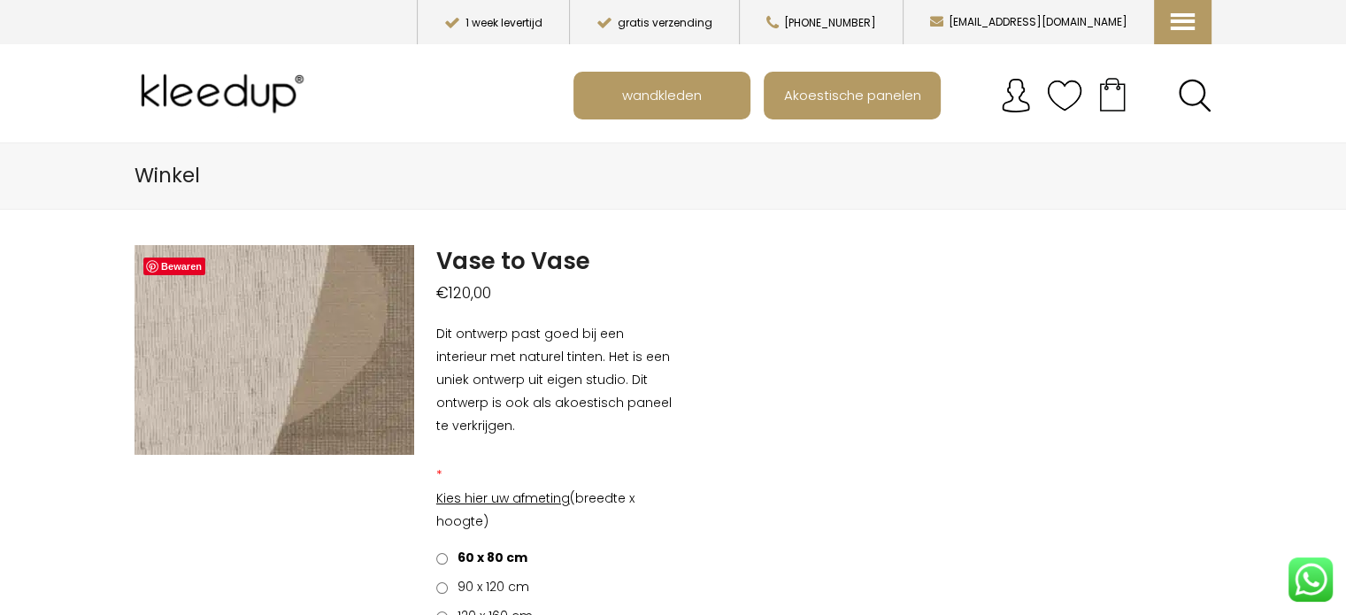
click at [314, 376] on img at bounding box center [63, 207] width 1769 height 1327
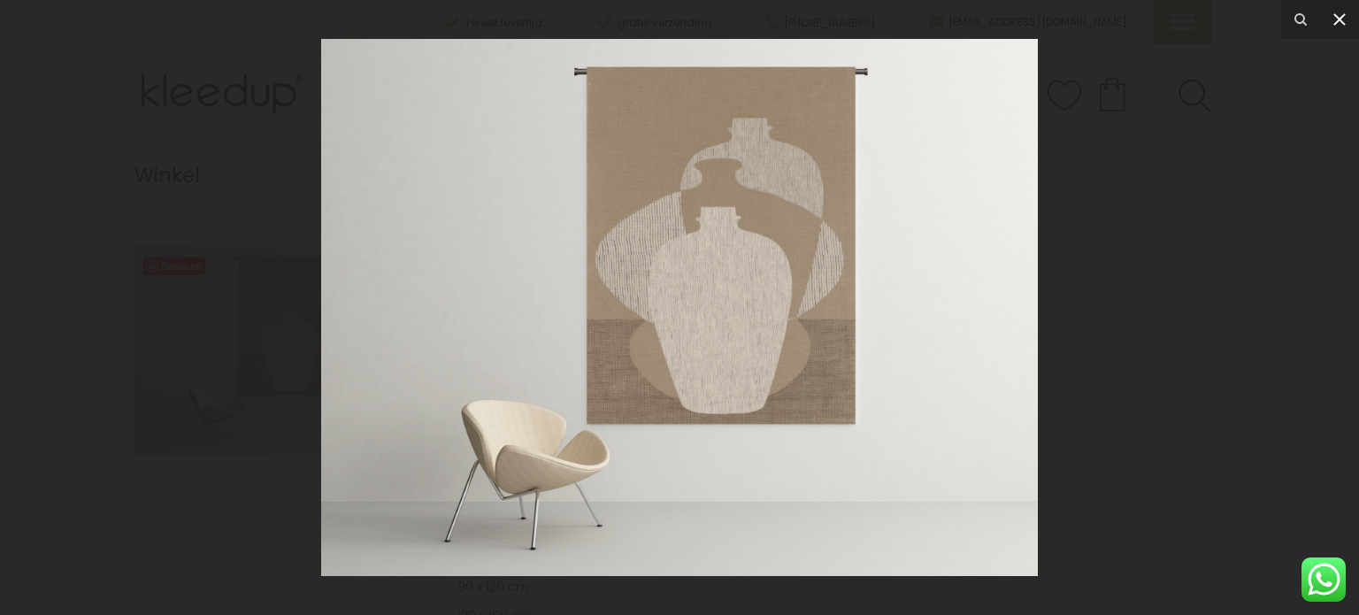
click at [1342, 19] on icon at bounding box center [1339, 19] width 21 height 21
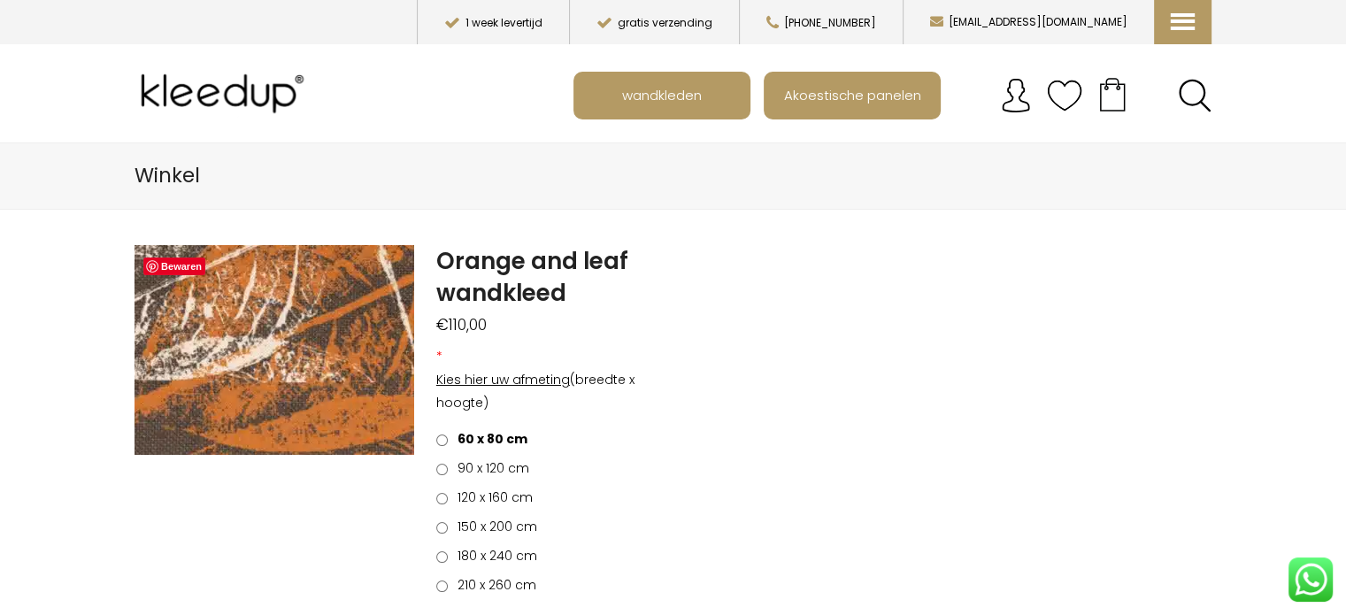
click at [269, 345] on img at bounding box center [313, 380] width 2265 height 1698
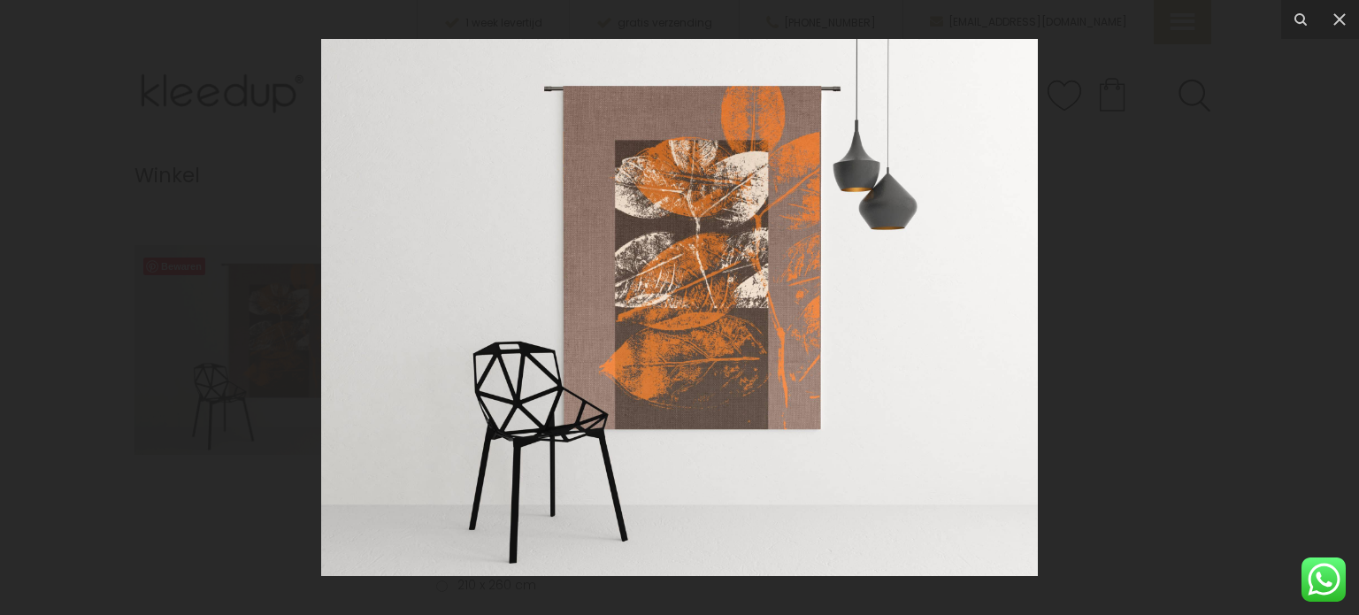
click at [751, 336] on img at bounding box center [679, 307] width 717 height 537
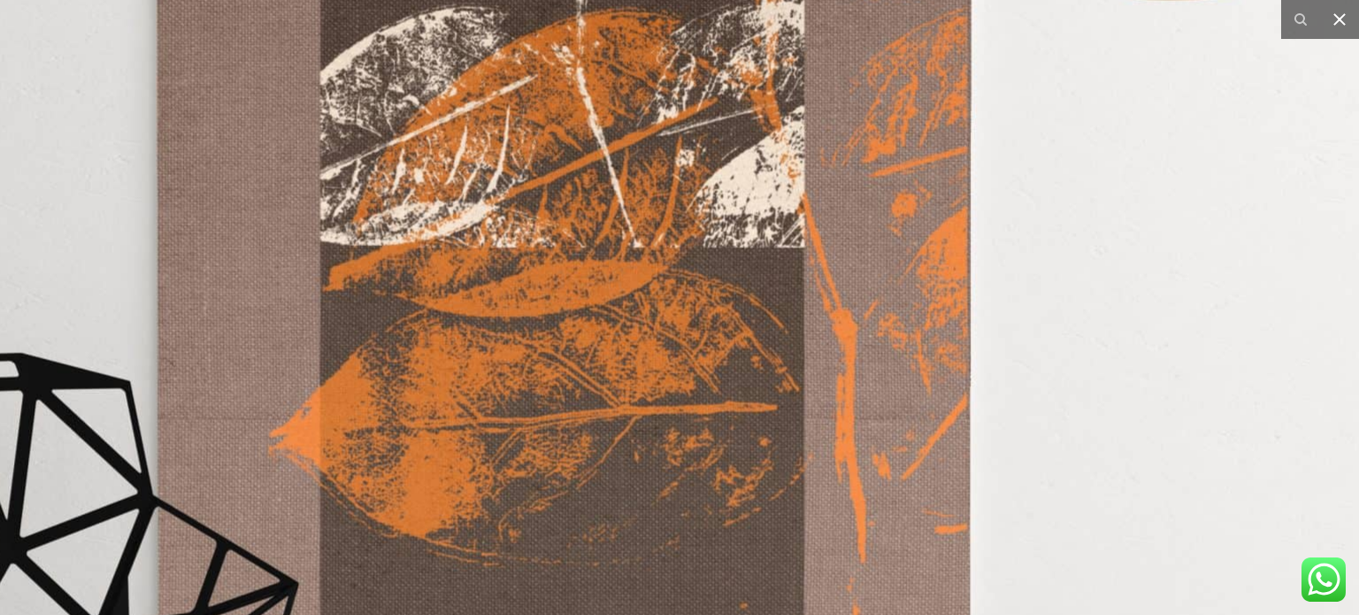
click at [1341, 23] on icon at bounding box center [1339, 19] width 21 height 21
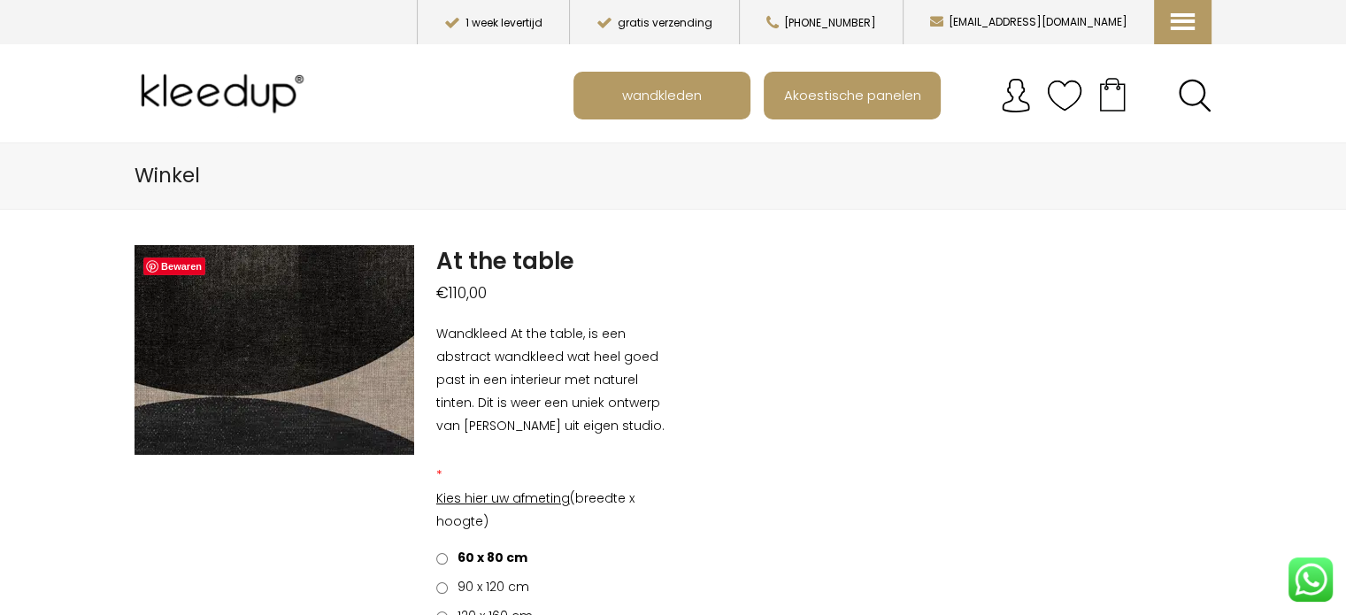
click at [306, 357] on img at bounding box center [110, 311] width 1769 height 1327
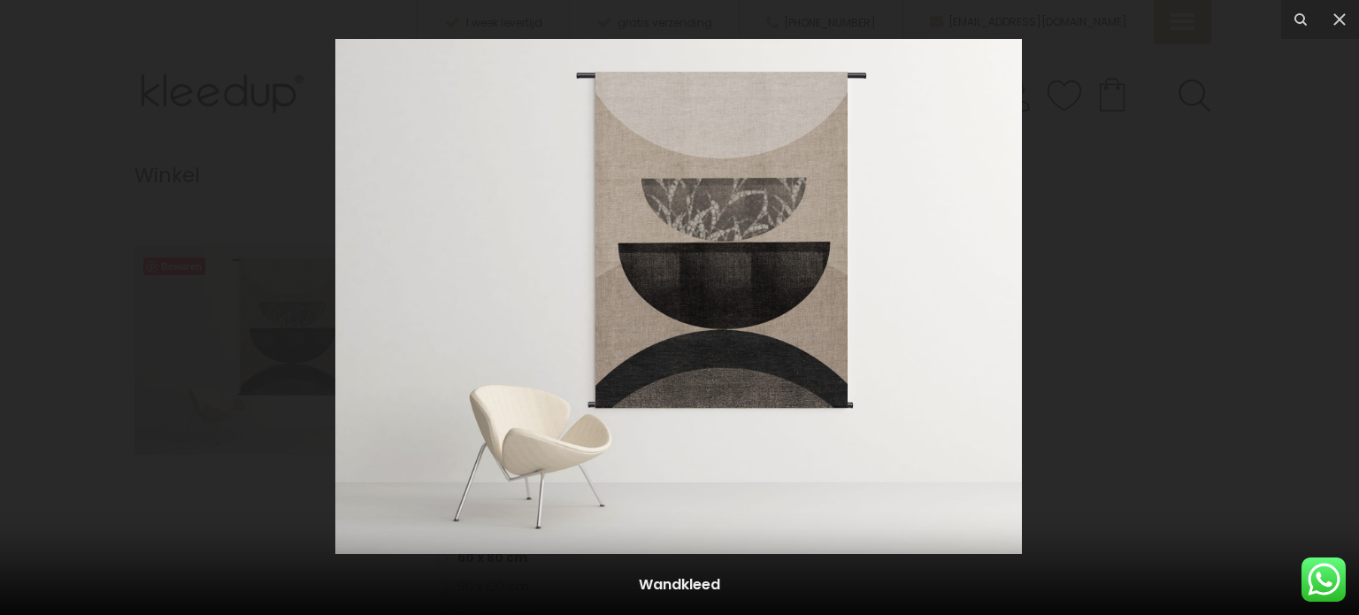
click at [716, 300] on img at bounding box center [678, 296] width 686 height 515
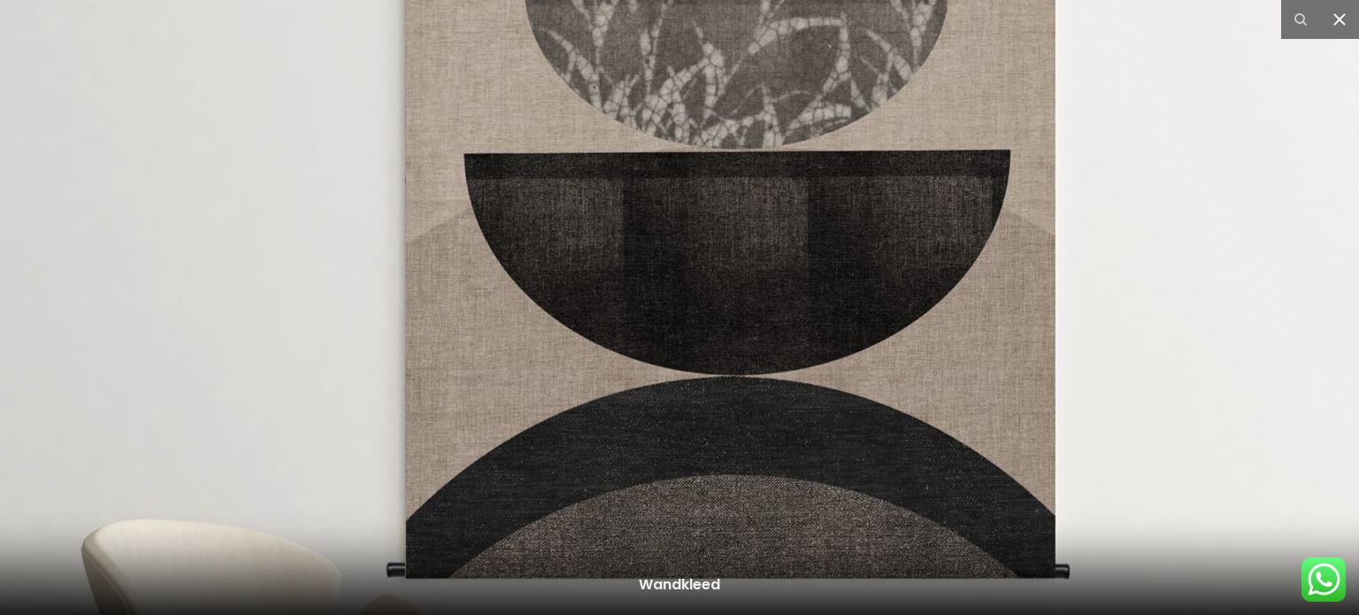
click at [1345, 21] on button at bounding box center [1339, 19] width 39 height 39
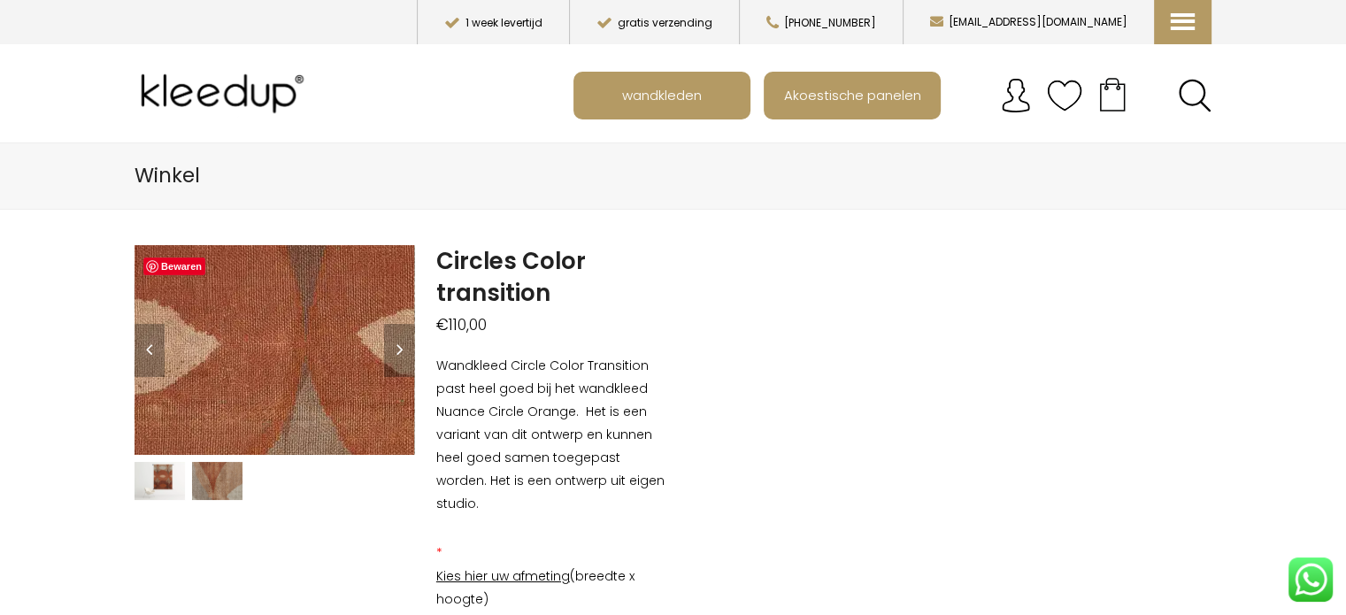
click at [325, 319] on img at bounding box center [6, 509] width 1769 height 1327
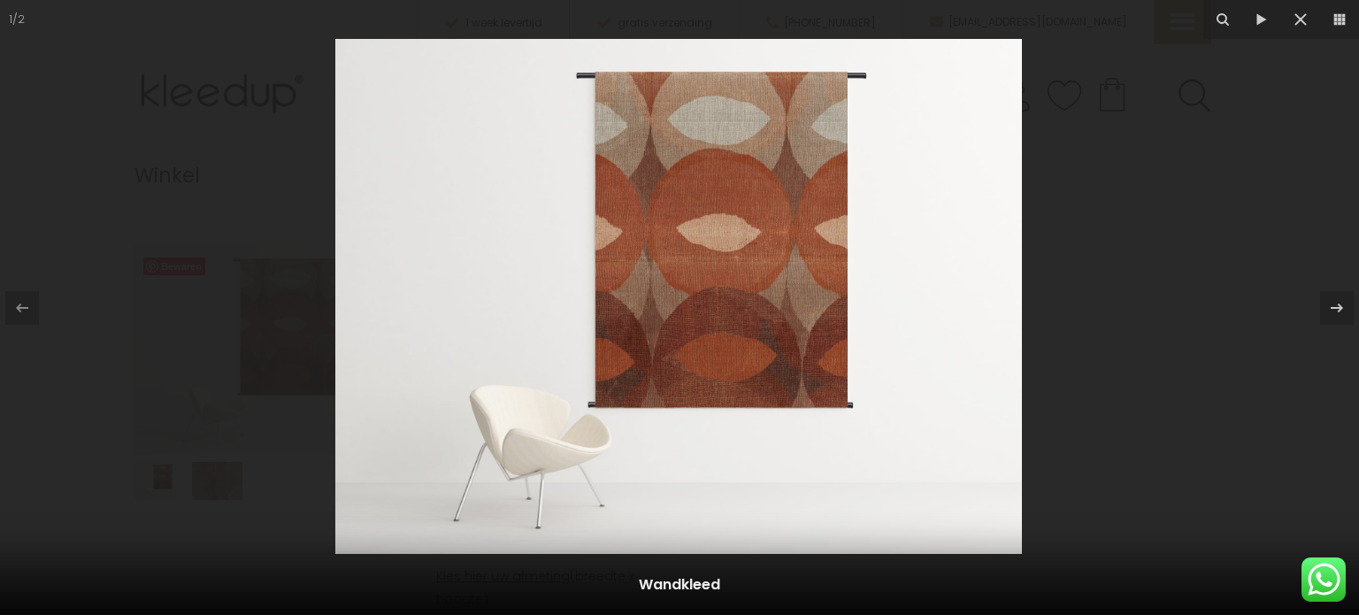
click at [779, 357] on img at bounding box center [678, 296] width 686 height 515
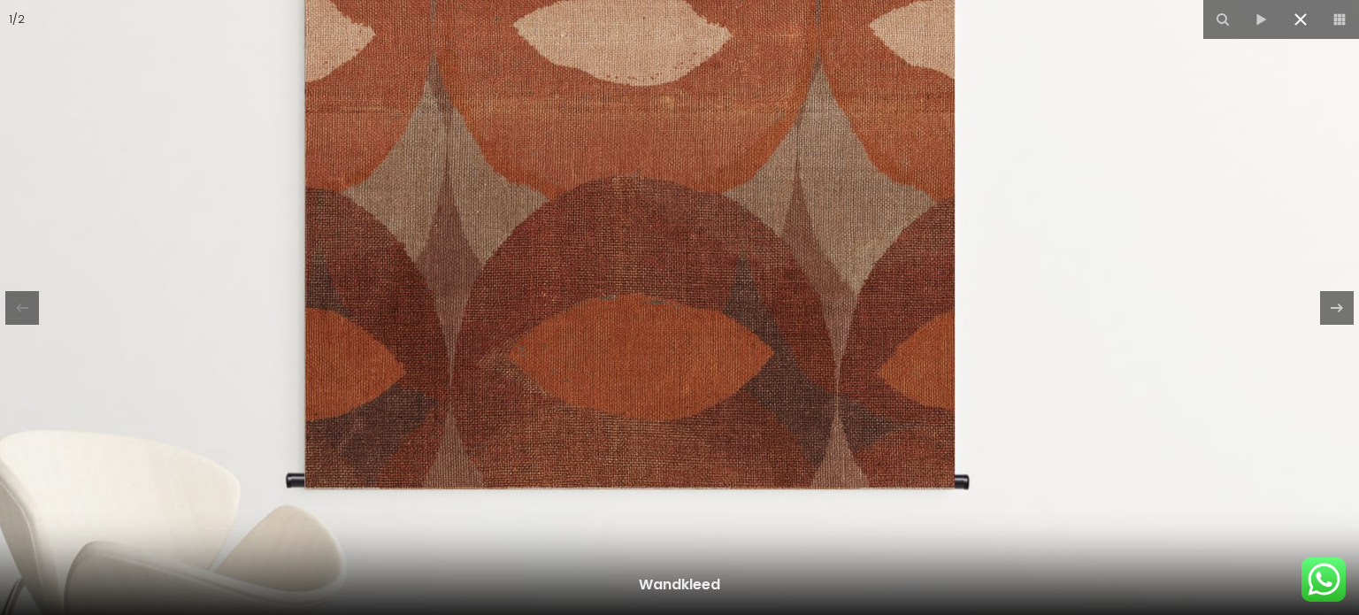
click at [1300, 27] on icon at bounding box center [1300, 19] width 21 height 21
